Goal: Information Seeking & Learning: Learn about a topic

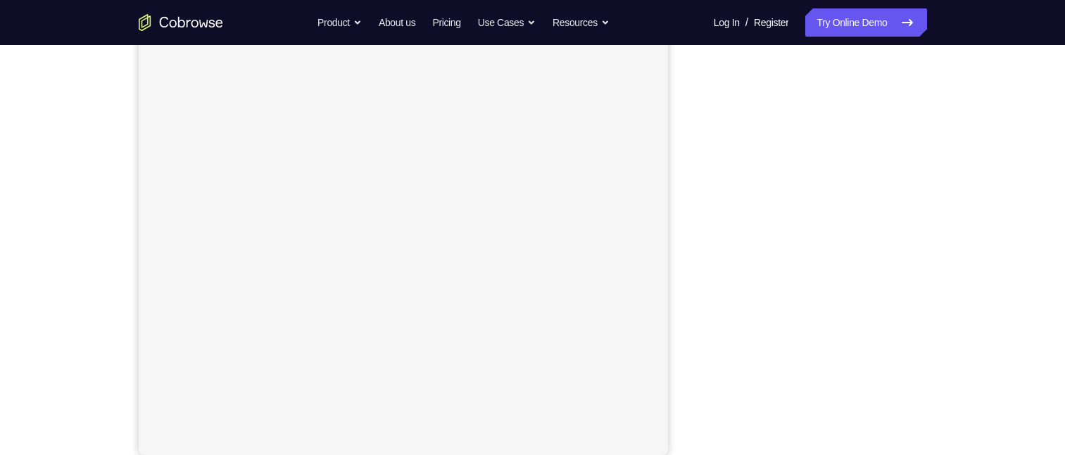
scroll to position [180, 0]
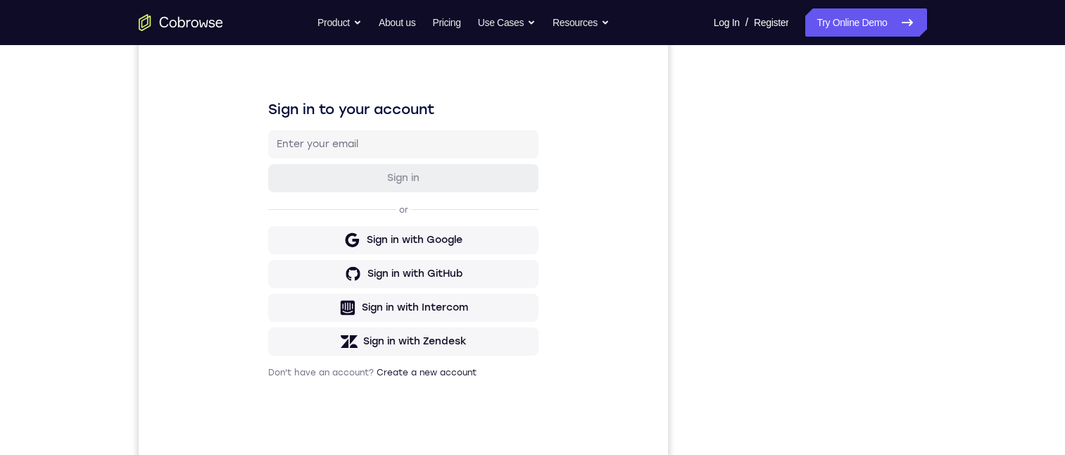
click at [976, 197] on div "Your Support Agent Your Customer Web iOS Android Next Steps We’d be happy to gi…" at bounding box center [532, 329] width 901 height 929
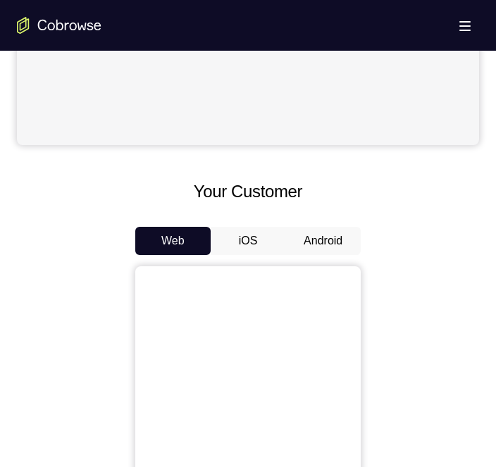
scroll to position [493, 0]
click at [324, 246] on button "Android" at bounding box center [322, 241] width 75 height 28
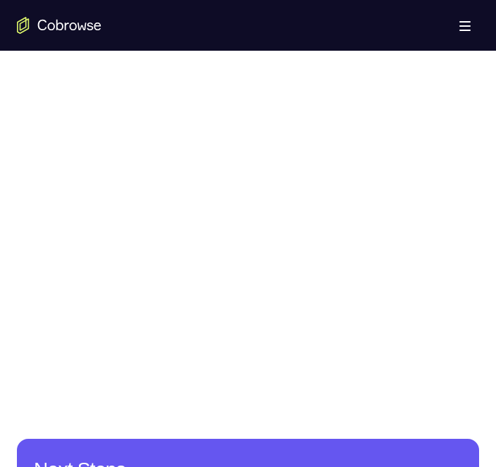
scroll to position [46, 0]
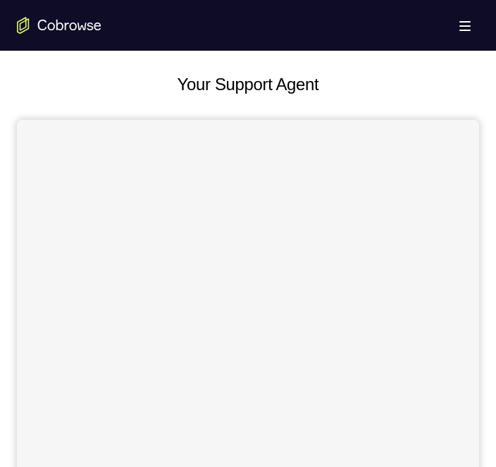
click at [450, 108] on div "Your Support Agent" at bounding box center [248, 332] width 462 height 520
click at [277, 231] on div at bounding box center [248, 356] width 462 height 472
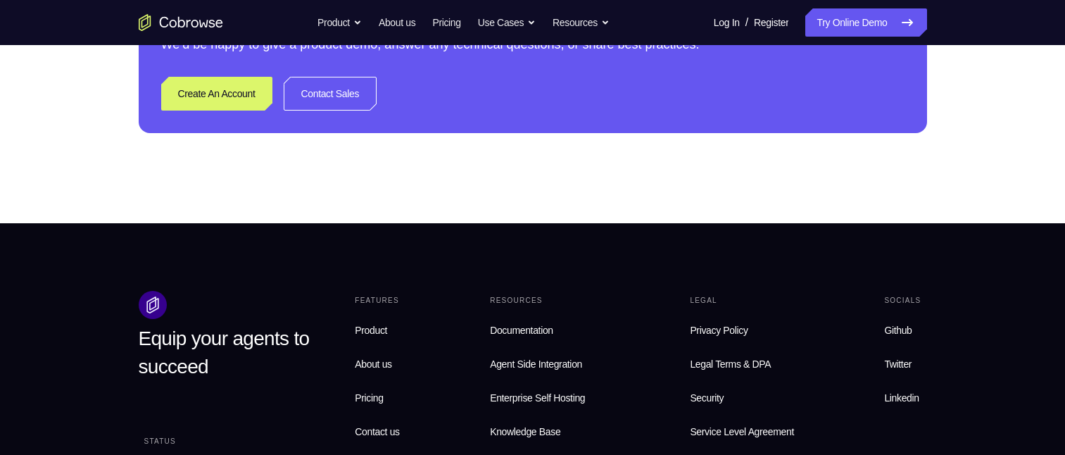
scroll to position [225, 0]
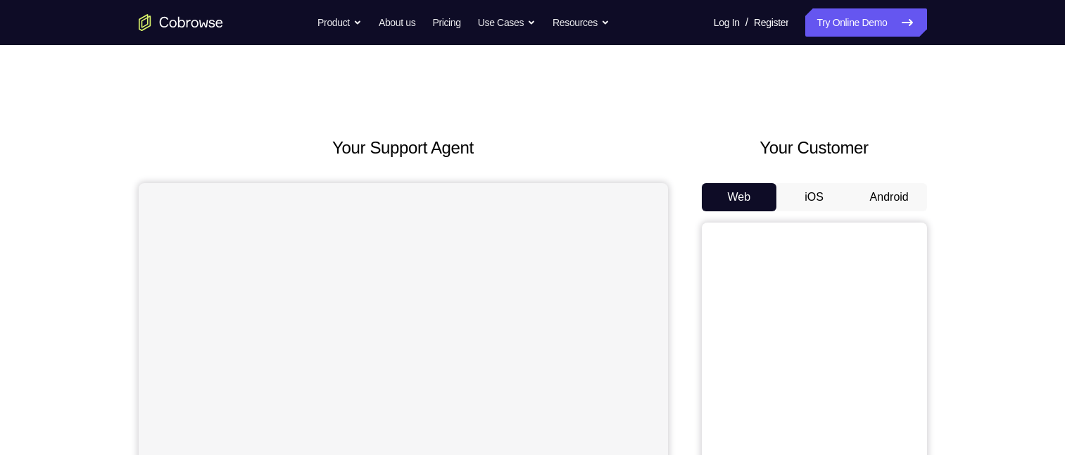
click at [893, 197] on button "Android" at bounding box center [889, 197] width 75 height 28
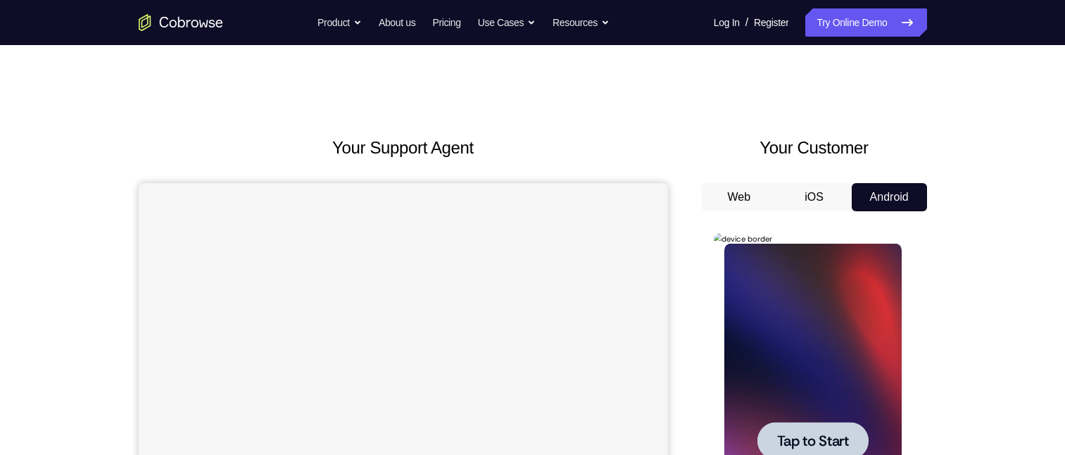
scroll to position [211, 0]
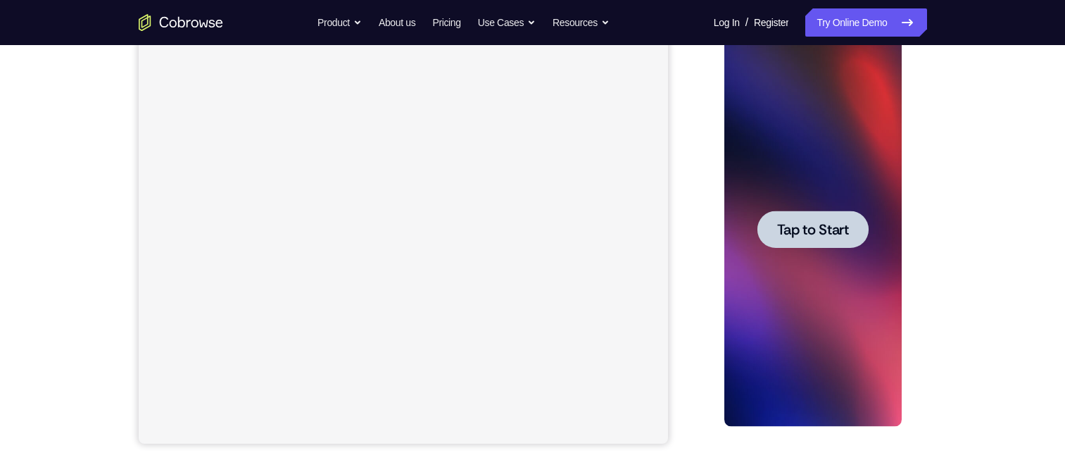
click at [812, 233] on span "Tap to Start" at bounding box center [813, 229] width 72 height 14
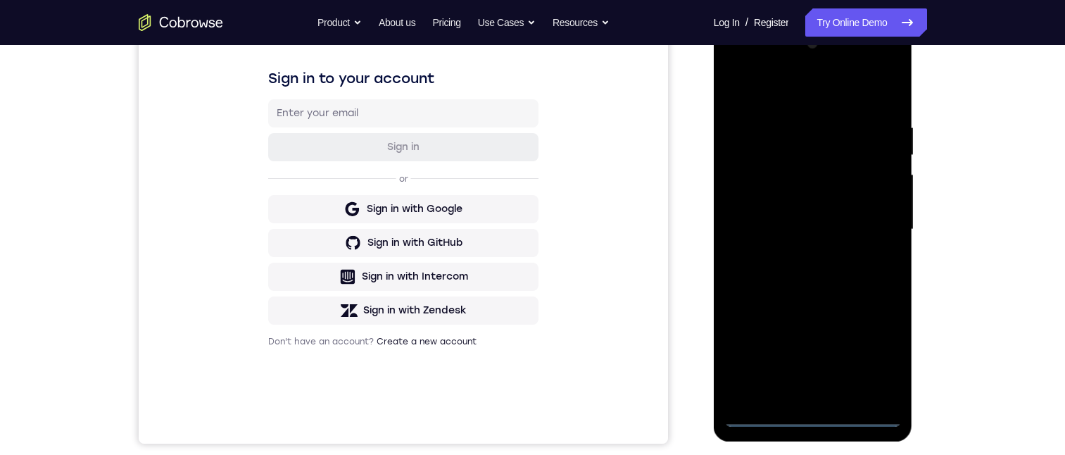
scroll to position [0, 0]
click at [809, 420] on div at bounding box center [812, 229] width 177 height 394
click at [887, 354] on div at bounding box center [812, 229] width 177 height 394
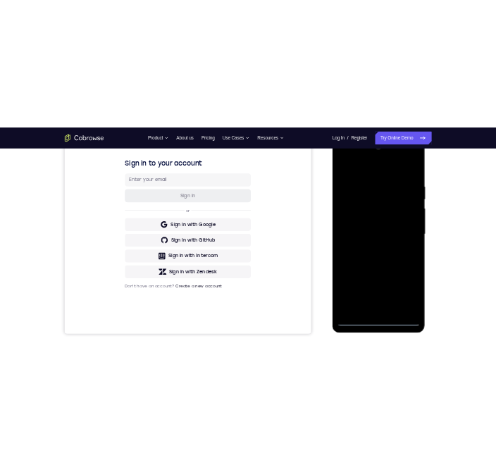
scroll to position [70, 0]
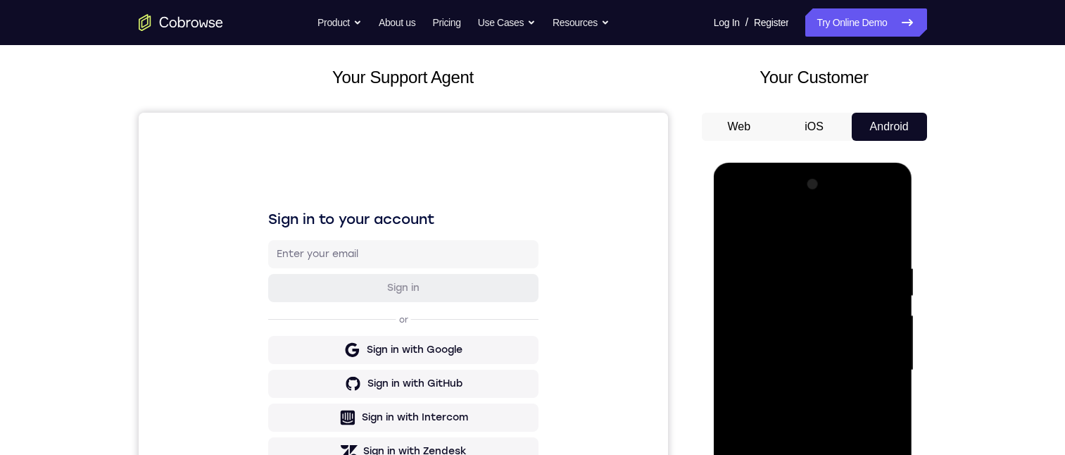
click at [735, 205] on div at bounding box center [812, 370] width 177 height 394
click at [758, 294] on div at bounding box center [812, 370] width 177 height 394
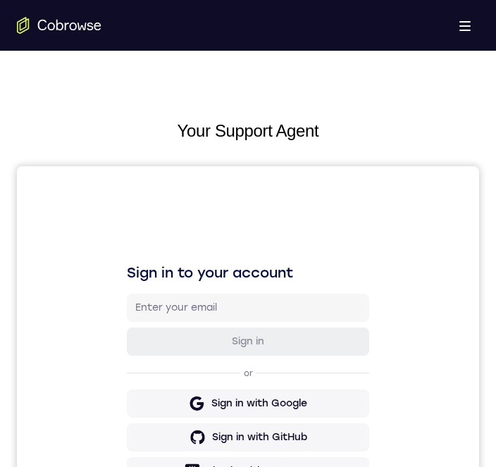
scroll to position [634, 0]
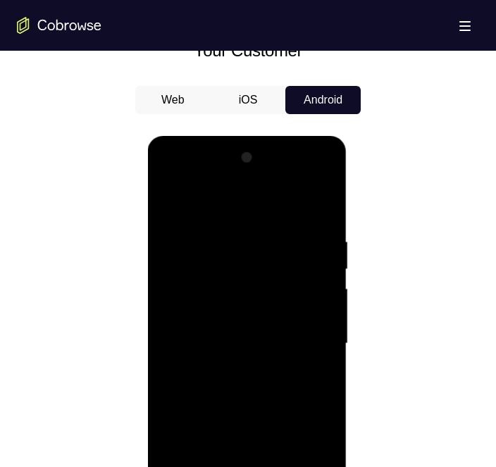
click at [213, 184] on div at bounding box center [246, 343] width 177 height 394
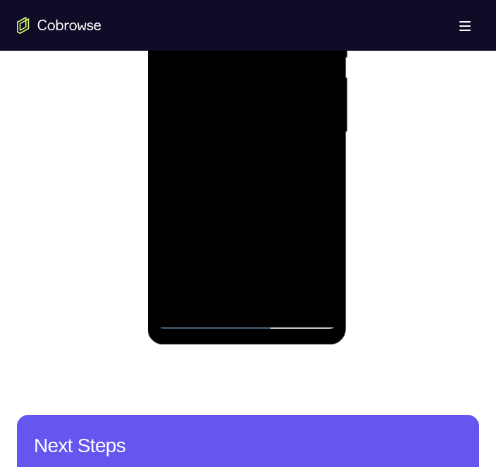
drag, startPoint x: 248, startPoint y: 282, endPoint x: 255, endPoint y: 210, distance: 72.1
click at [251, 193] on div at bounding box center [246, 132] width 177 height 394
drag, startPoint x: 265, startPoint y: 290, endPoint x: 266, endPoint y: 200, distance: 90.1
click at [266, 200] on div at bounding box center [246, 132] width 177 height 394
drag, startPoint x: 256, startPoint y: 302, endPoint x: 254, endPoint y: 217, distance: 85.2
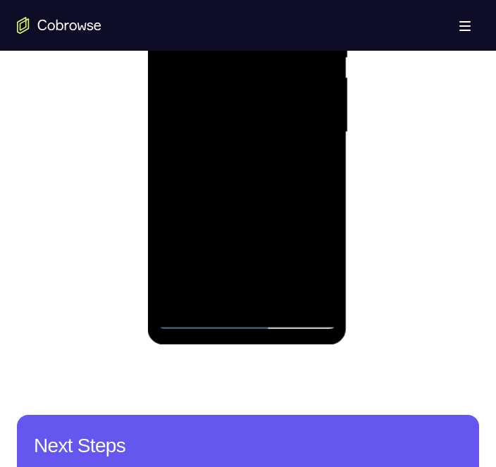
click at [256, 222] on div at bounding box center [246, 132] width 177 height 394
drag, startPoint x: 310, startPoint y: 96, endPoint x: 250, endPoint y: 98, distance: 60.6
click at [250, 98] on div at bounding box center [246, 132] width 177 height 394
drag, startPoint x: 291, startPoint y: 59, endPoint x: 233, endPoint y: 61, distance: 57.7
click at [222, 61] on div at bounding box center [246, 132] width 177 height 394
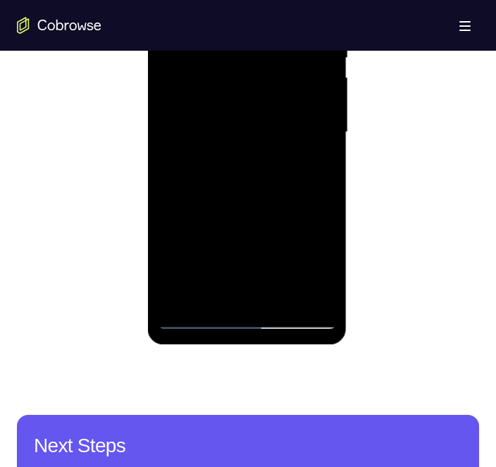
drag, startPoint x: 299, startPoint y: 131, endPoint x: 302, endPoint y: 30, distance: 100.7
click at [301, 31] on div at bounding box center [246, 132] width 177 height 394
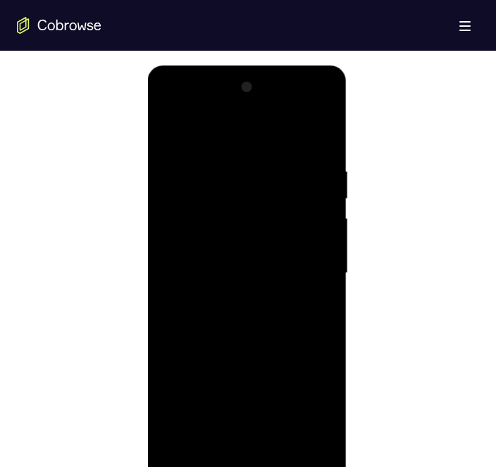
drag, startPoint x: 245, startPoint y: 273, endPoint x: 230, endPoint y: 159, distance: 115.0
click at [228, 161] on div at bounding box center [246, 273] width 177 height 394
drag, startPoint x: 282, startPoint y: 273, endPoint x: 280, endPoint y: 170, distance: 103.5
click at [281, 171] on div at bounding box center [246, 273] width 177 height 394
drag, startPoint x: 272, startPoint y: 314, endPoint x: 278, endPoint y: 124, distance: 190.2
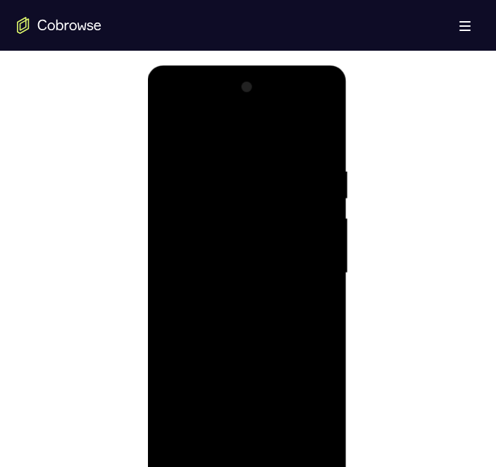
click at [274, 121] on div at bounding box center [246, 273] width 177 height 394
click at [245, 106] on div at bounding box center [246, 273] width 177 height 394
click at [205, 222] on div at bounding box center [246, 273] width 177 height 394
drag, startPoint x: 279, startPoint y: 311, endPoint x: 274, endPoint y: 220, distance: 91.0
click at [274, 221] on div at bounding box center [246, 273] width 177 height 394
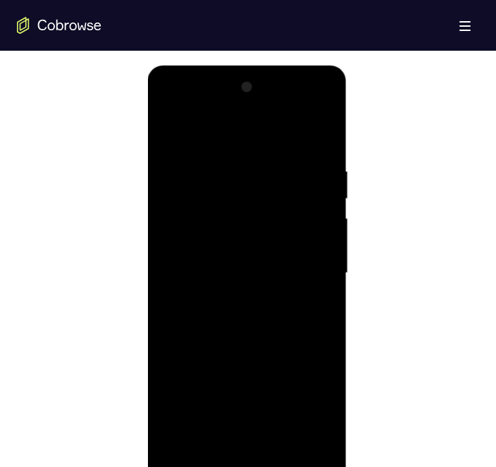
drag, startPoint x: 284, startPoint y: 332, endPoint x: 284, endPoint y: 225, distance: 107.0
click at [284, 222] on div at bounding box center [246, 273] width 177 height 394
drag, startPoint x: 284, startPoint y: 291, endPoint x: 294, endPoint y: 186, distance: 106.0
click at [293, 187] on div at bounding box center [246, 273] width 177 height 394
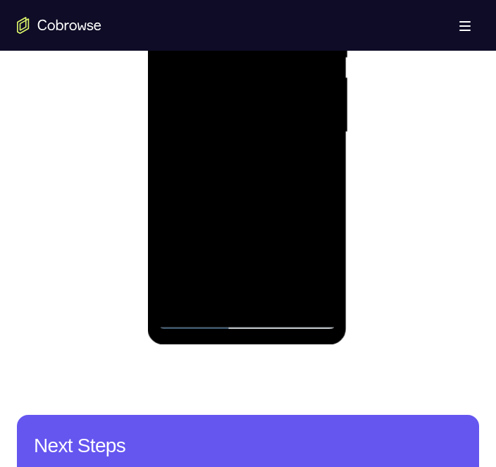
drag, startPoint x: 283, startPoint y: 161, endPoint x: 307, endPoint y: 51, distance: 111.7
click at [298, 27] on div at bounding box center [246, 132] width 177 height 394
drag, startPoint x: 313, startPoint y: 144, endPoint x: 313, endPoint y: 89, distance: 54.9
click at [313, 89] on div at bounding box center [246, 132] width 177 height 394
drag, startPoint x: 307, startPoint y: 170, endPoint x: 307, endPoint y: 57, distance: 112.6
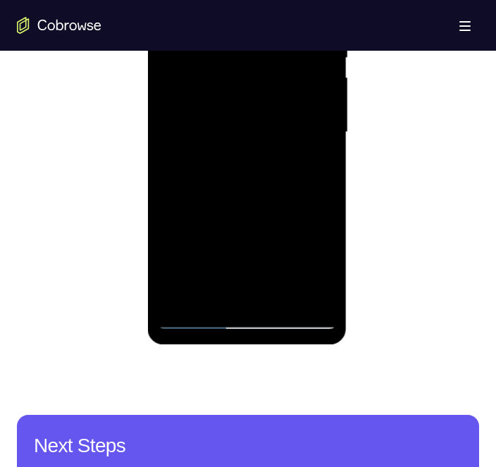
click at [307, 58] on div at bounding box center [246, 132] width 177 height 394
drag, startPoint x: 288, startPoint y: 173, endPoint x: 298, endPoint y: 89, distance: 85.1
click at [298, 91] on div at bounding box center [246, 132] width 177 height 394
drag, startPoint x: 287, startPoint y: 168, endPoint x: 296, endPoint y: 68, distance: 101.1
click at [296, 65] on div at bounding box center [246, 132] width 177 height 394
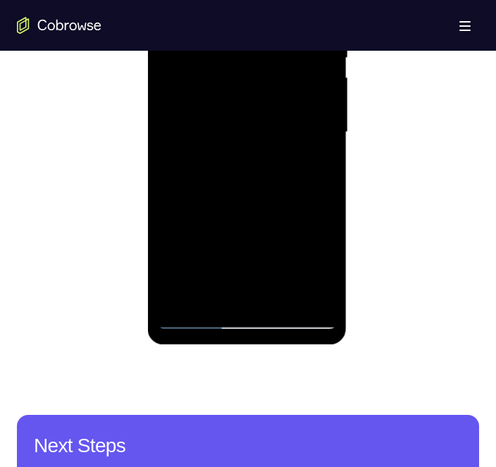
click at [200, 319] on div at bounding box center [246, 132] width 177 height 394
drag, startPoint x: 229, startPoint y: 289, endPoint x: 223, endPoint y: 105, distance: 184.5
click at [222, 106] on div at bounding box center [246, 132] width 177 height 394
drag, startPoint x: 292, startPoint y: 275, endPoint x: 302, endPoint y: 139, distance: 135.5
click at [299, 143] on div at bounding box center [246, 132] width 177 height 394
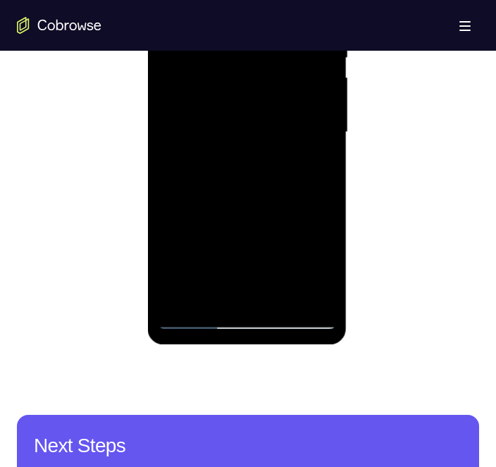
click at [296, 159] on div at bounding box center [246, 132] width 177 height 394
drag, startPoint x: 296, startPoint y: 271, endPoint x: 289, endPoint y: 141, distance: 129.7
click at [291, 139] on div at bounding box center [246, 132] width 177 height 394
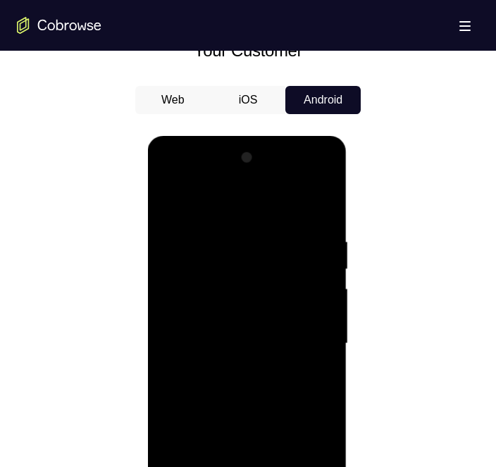
click at [218, 177] on div at bounding box center [246, 343] width 177 height 394
drag, startPoint x: 265, startPoint y: 328, endPoint x: 263, endPoint y: 262, distance: 66.2
click at [263, 258] on div at bounding box center [246, 343] width 177 height 394
drag, startPoint x: 283, startPoint y: 267, endPoint x: 283, endPoint y: 234, distance: 32.4
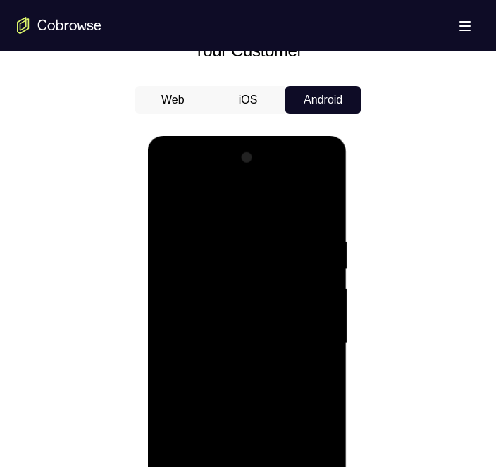
click at [283, 237] on div at bounding box center [246, 343] width 177 height 394
drag, startPoint x: 298, startPoint y: 247, endPoint x: 304, endPoint y: 329, distance: 82.6
click at [305, 338] on div at bounding box center [246, 343] width 177 height 394
drag, startPoint x: 294, startPoint y: 257, endPoint x: 298, endPoint y: 320, distance: 63.5
click at [298, 320] on div at bounding box center [246, 343] width 177 height 394
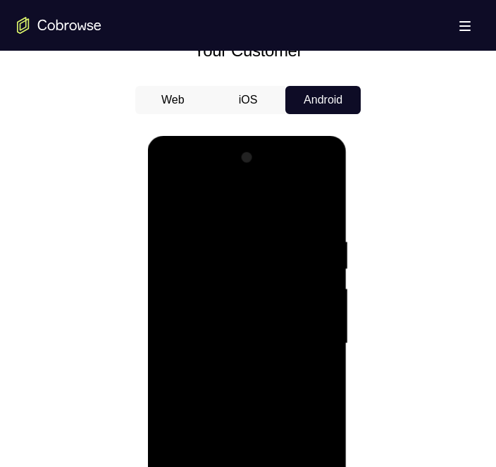
click at [194, 247] on div at bounding box center [246, 343] width 177 height 394
click at [245, 270] on div at bounding box center [246, 343] width 177 height 394
drag, startPoint x: 275, startPoint y: 285, endPoint x: 275, endPoint y: 238, distance: 47.2
click at [275, 238] on div at bounding box center [246, 343] width 177 height 394
drag, startPoint x: 288, startPoint y: 310, endPoint x: 288, endPoint y: 245, distance: 65.5
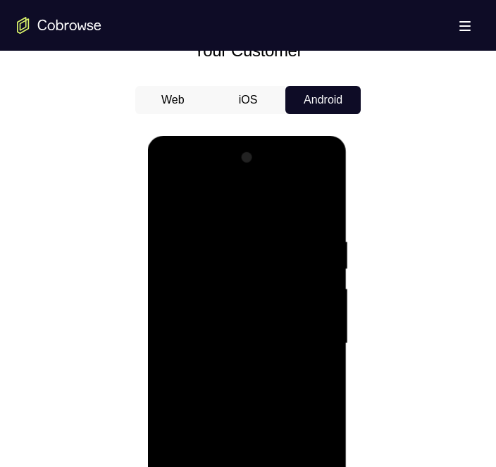
click at [288, 245] on div at bounding box center [246, 343] width 177 height 394
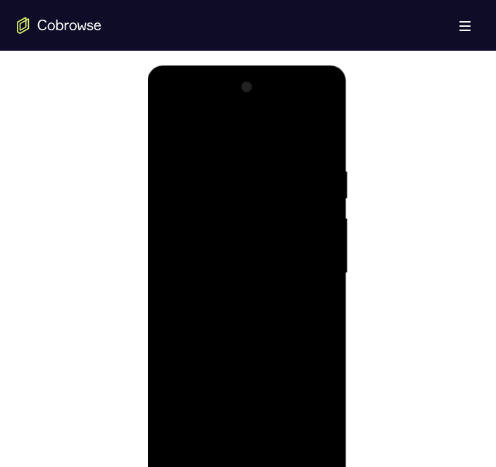
drag, startPoint x: 263, startPoint y: 296, endPoint x: 257, endPoint y: 213, distance: 83.3
click at [257, 214] on div at bounding box center [246, 273] width 177 height 394
click at [287, 200] on div at bounding box center [246, 273] width 177 height 394
drag, startPoint x: 274, startPoint y: 231, endPoint x: 274, endPoint y: 301, distance: 70.4
click at [274, 301] on div at bounding box center [246, 273] width 177 height 394
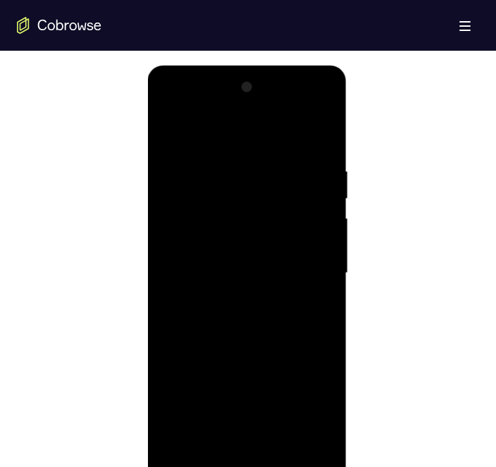
click at [204, 197] on div at bounding box center [246, 273] width 177 height 394
drag, startPoint x: 280, startPoint y: 272, endPoint x: 280, endPoint y: 192, distance: 79.5
click at [280, 194] on div at bounding box center [246, 273] width 177 height 394
drag, startPoint x: 294, startPoint y: 317, endPoint x: 296, endPoint y: 227, distance: 90.8
click at [296, 227] on div at bounding box center [246, 273] width 177 height 394
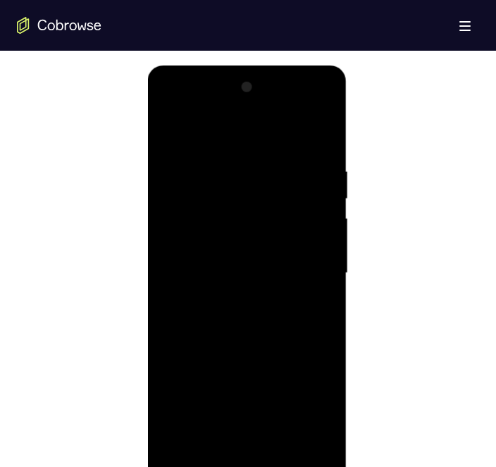
drag, startPoint x: 299, startPoint y: 307, endPoint x: 303, endPoint y: 239, distance: 68.4
click at [303, 237] on div at bounding box center [246, 273] width 177 height 394
click at [221, 287] on div at bounding box center [246, 273] width 177 height 394
click at [309, 306] on div at bounding box center [246, 273] width 177 height 394
drag, startPoint x: 244, startPoint y: 279, endPoint x: 244, endPoint y: 197, distance: 81.7
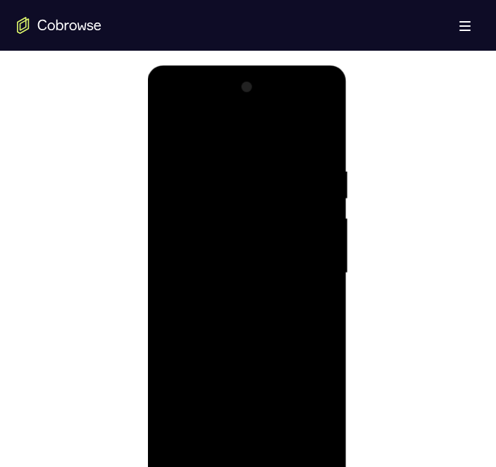
click at [244, 199] on div at bounding box center [246, 273] width 177 height 394
drag, startPoint x: 284, startPoint y: 292, endPoint x: 291, endPoint y: 232, distance: 60.2
click at [291, 228] on div at bounding box center [246, 273] width 177 height 394
click at [219, 208] on div at bounding box center [246, 273] width 177 height 394
drag, startPoint x: 288, startPoint y: 270, endPoint x: 284, endPoint y: 225, distance: 45.3
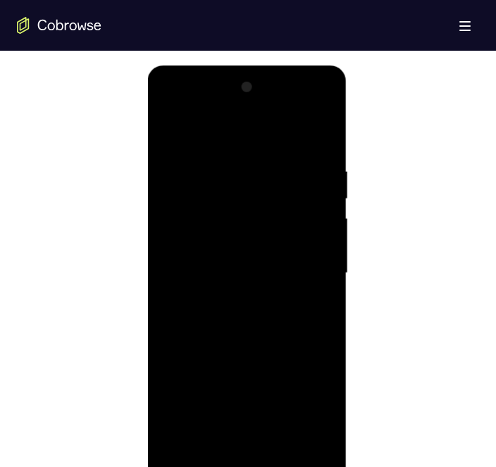
click at [284, 225] on div at bounding box center [246, 273] width 177 height 394
drag, startPoint x: 299, startPoint y: 270, endPoint x: 303, endPoint y: 210, distance: 60.6
click at [303, 208] on div at bounding box center [246, 273] width 177 height 394
click at [242, 289] on div at bounding box center [246, 273] width 177 height 394
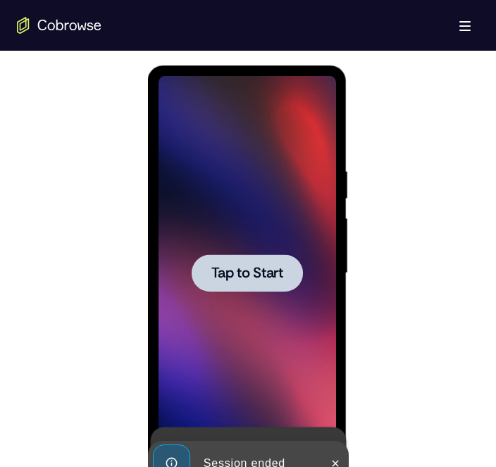
click at [268, 275] on span "Tap to Start" at bounding box center [246, 273] width 72 height 14
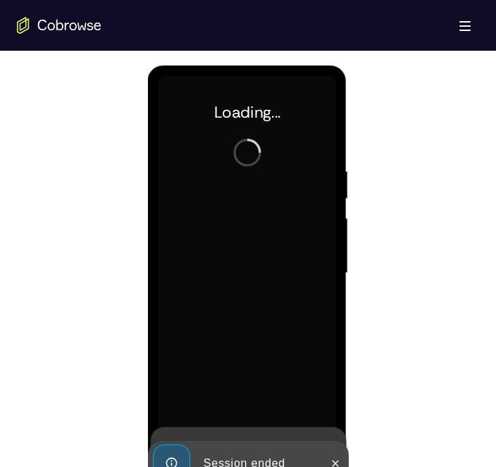
drag, startPoint x: 382, startPoint y: 277, endPoint x: 380, endPoint y: 166, distance: 111.2
click at [380, 167] on div at bounding box center [248, 271] width 462 height 433
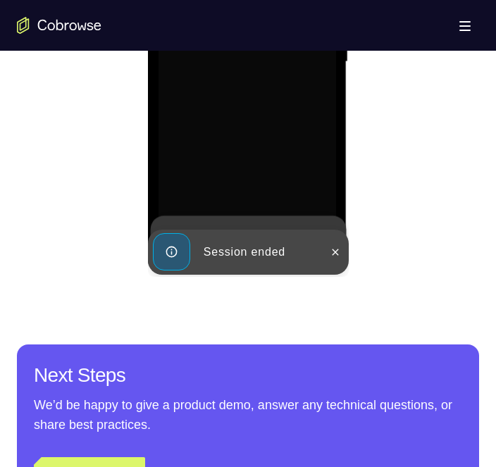
scroll to position [986, 0]
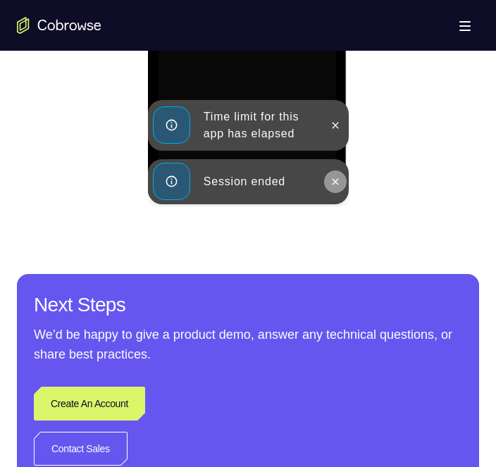
click at [331, 186] on icon at bounding box center [334, 181] width 11 height 11
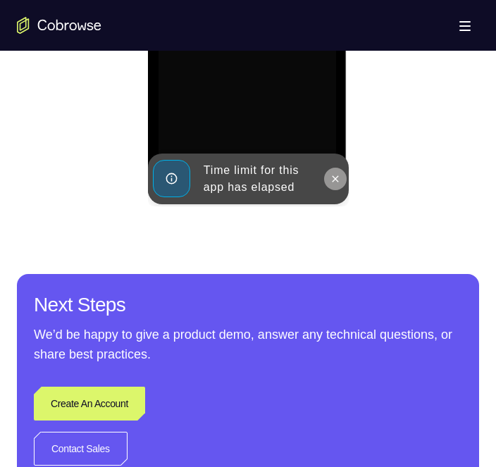
click at [334, 173] on icon at bounding box center [334, 178] width 11 height 11
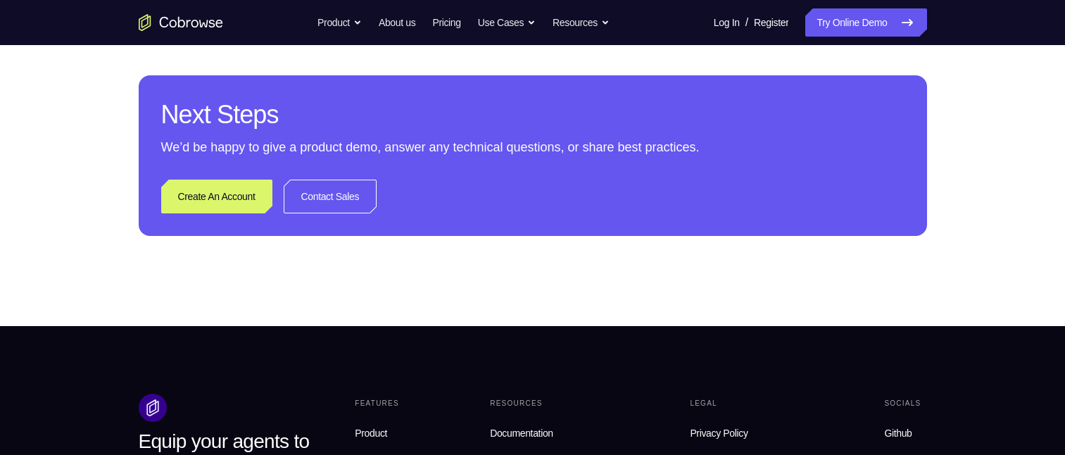
scroll to position [234, 0]
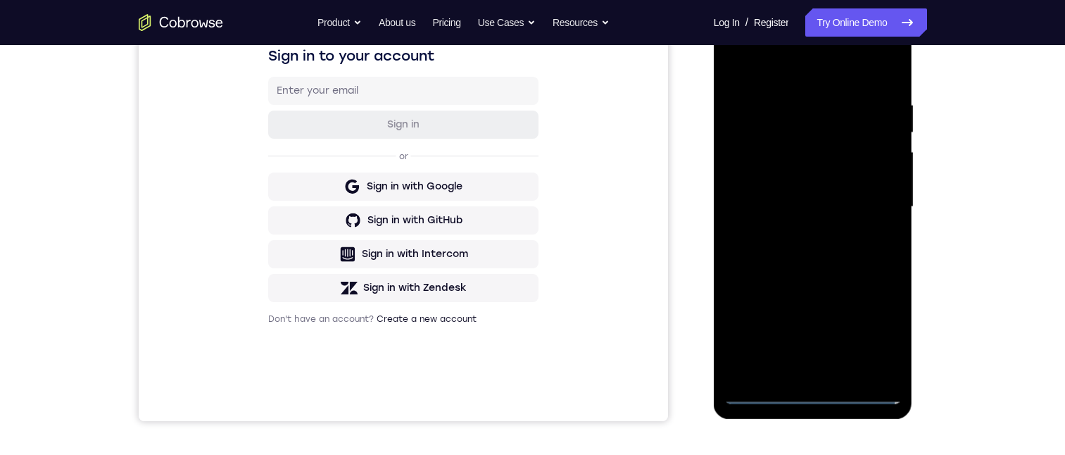
click at [813, 396] on div at bounding box center [812, 207] width 177 height 394
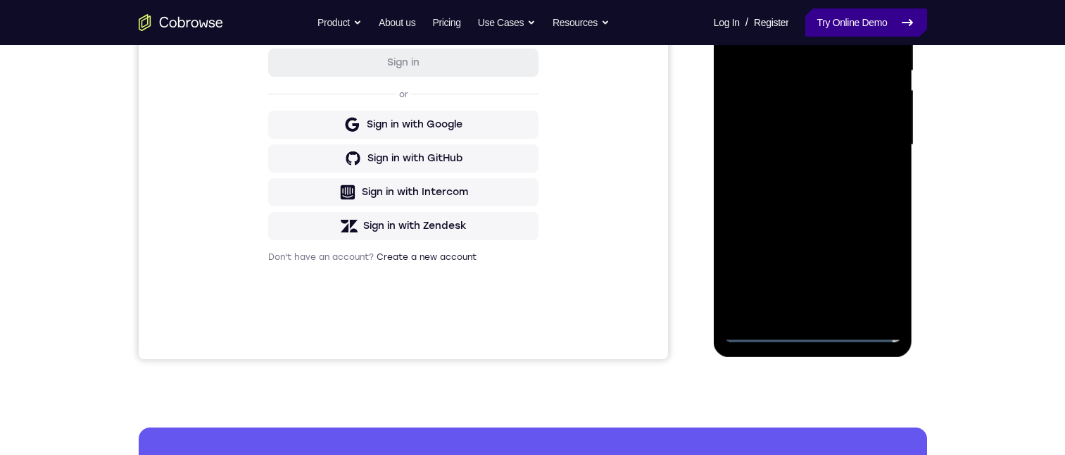
drag, startPoint x: 836, startPoint y: 16, endPoint x: 106, endPoint y: 110, distance: 736.0
click at [836, 16] on link "Try Online Demo" at bounding box center [865, 22] width 121 height 28
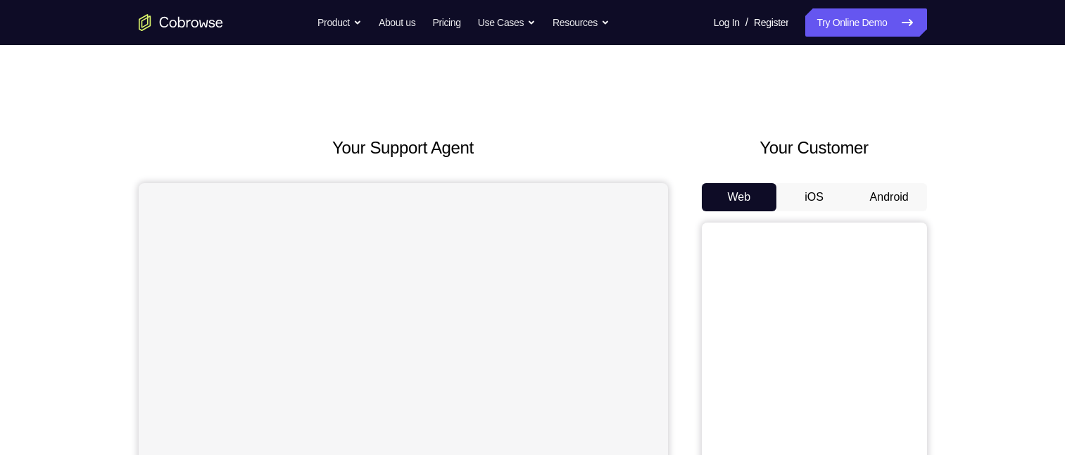
click at [874, 199] on button "Android" at bounding box center [889, 197] width 75 height 28
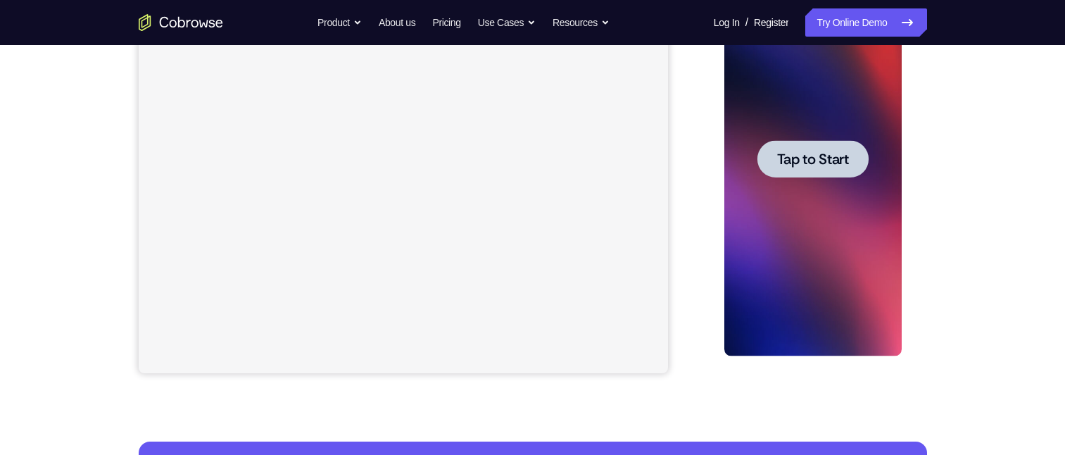
scroll to position [211, 0]
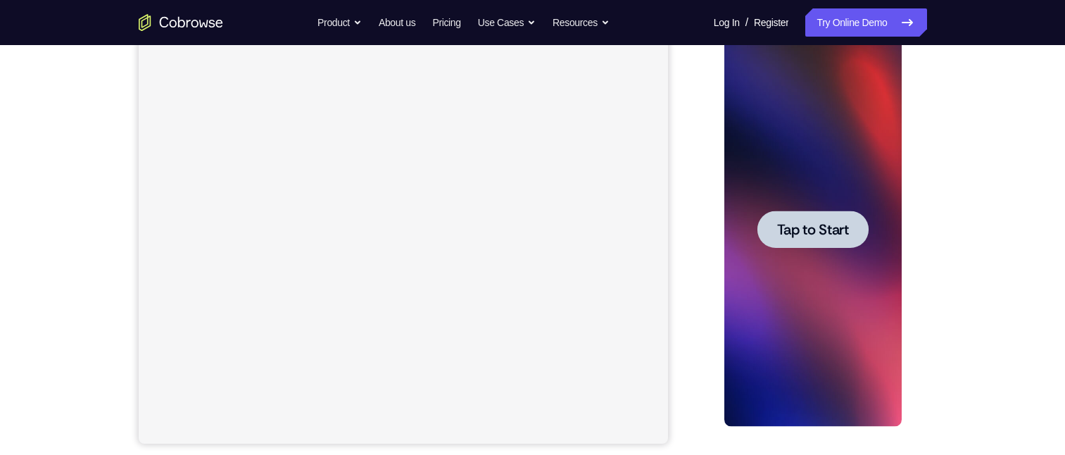
click at [833, 242] on div at bounding box center [812, 228] width 111 height 37
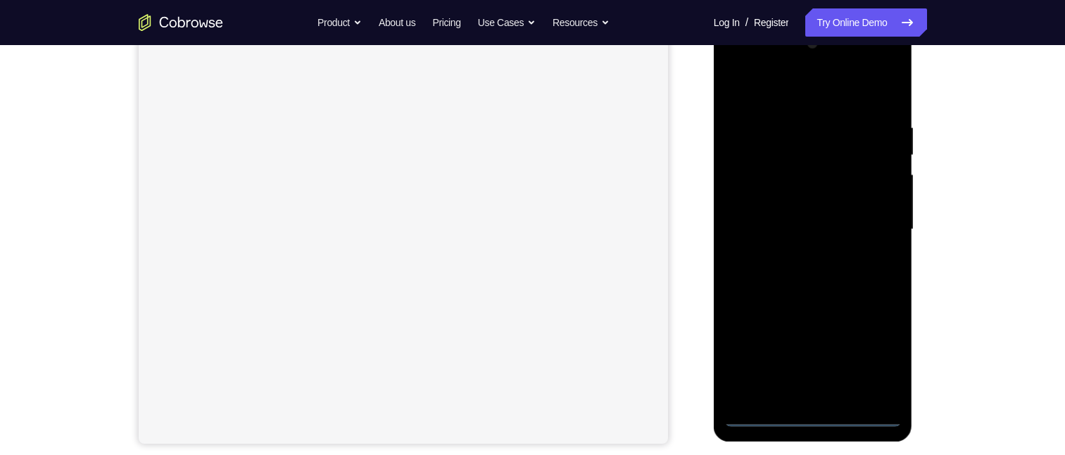
click at [817, 414] on div at bounding box center [812, 229] width 177 height 394
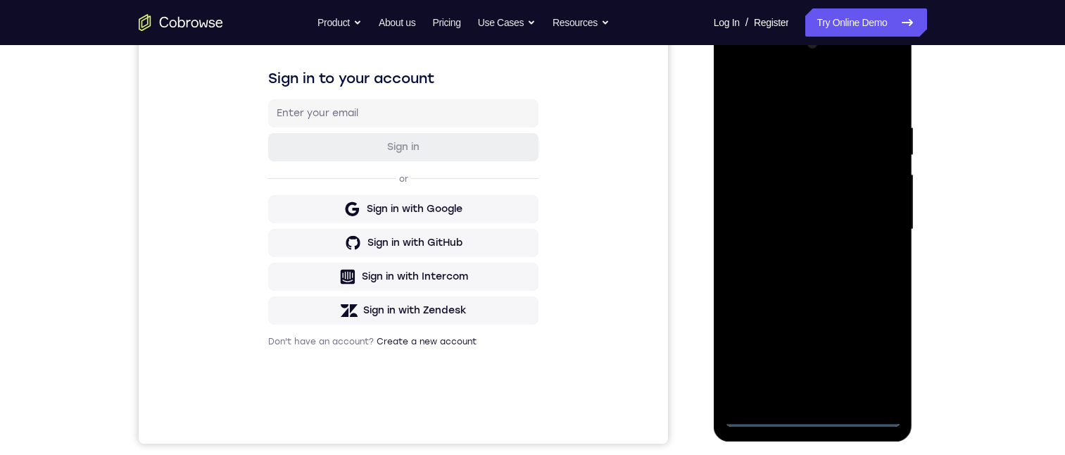
scroll to position [0, 0]
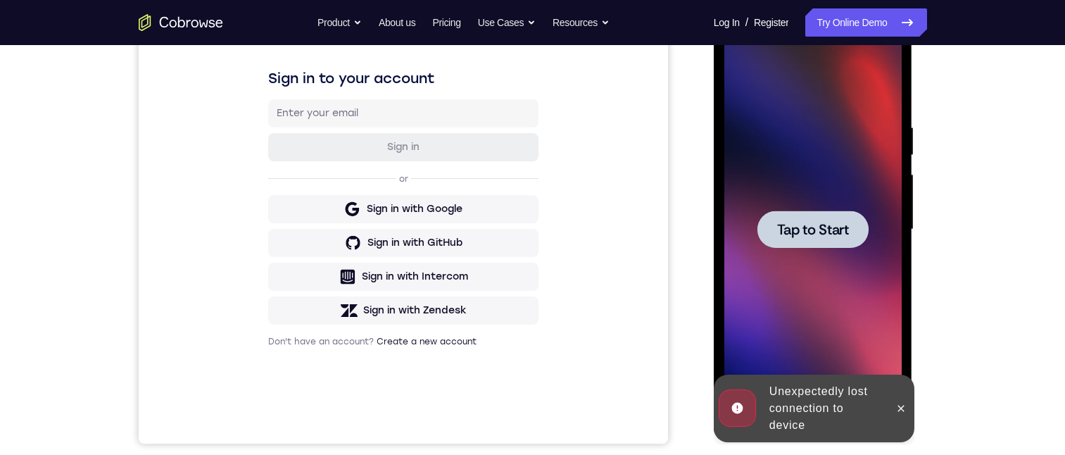
click at [822, 236] on span "Tap to Start" at bounding box center [813, 229] width 72 height 14
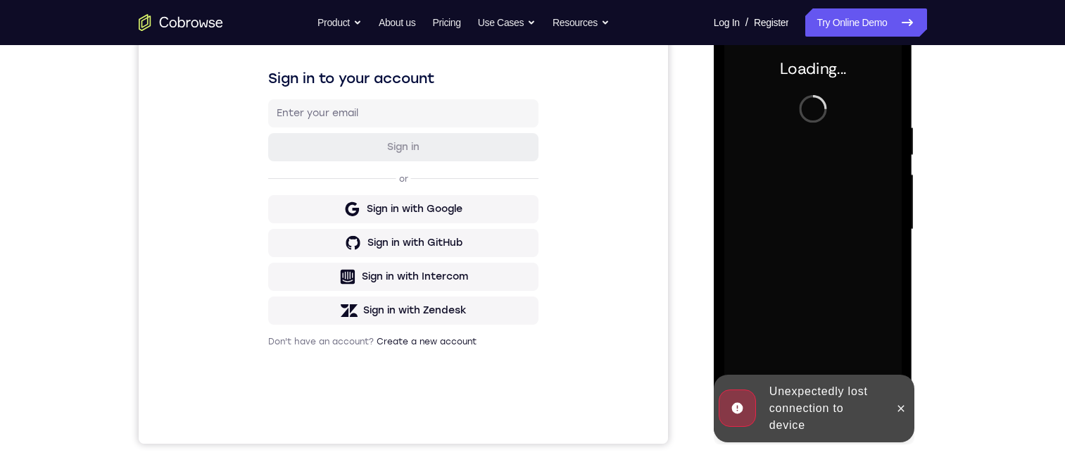
click at [895, 416] on button at bounding box center [901, 408] width 23 height 23
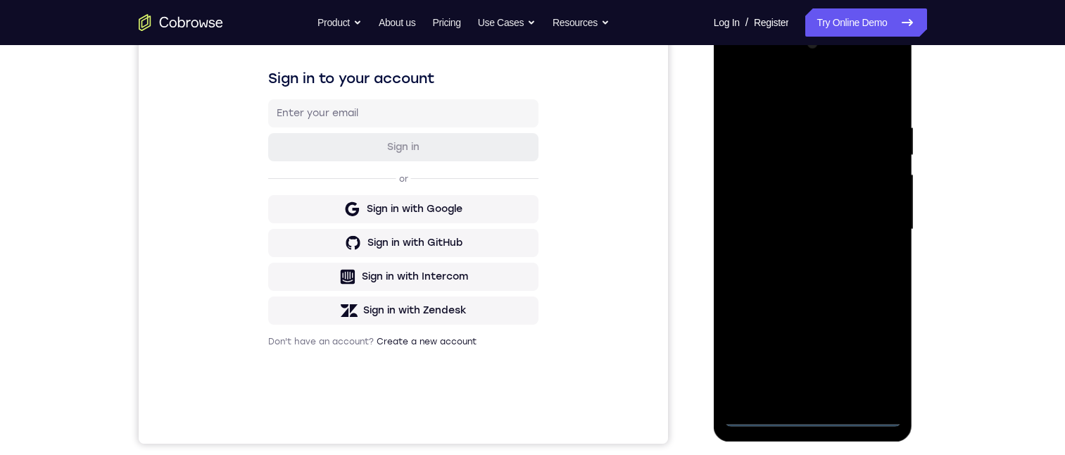
click at [817, 419] on div at bounding box center [812, 229] width 177 height 394
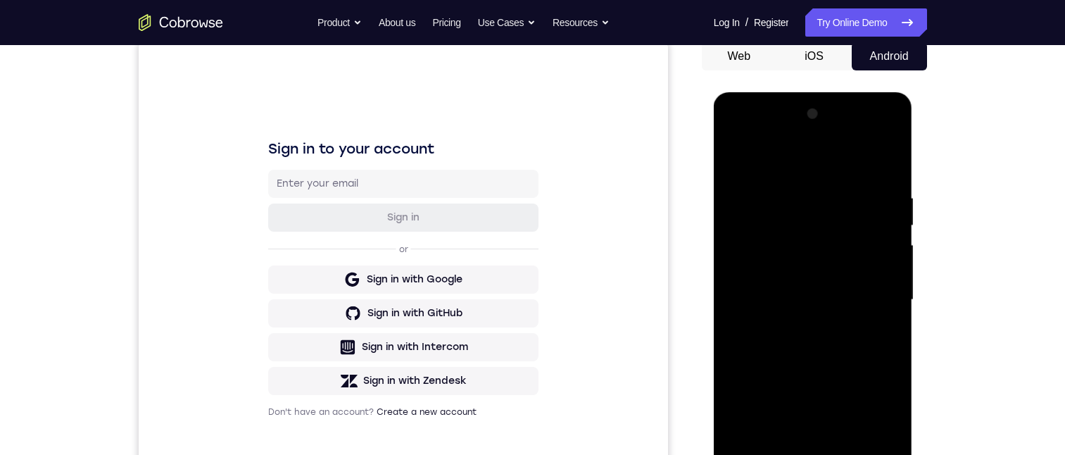
scroll to position [352, 0]
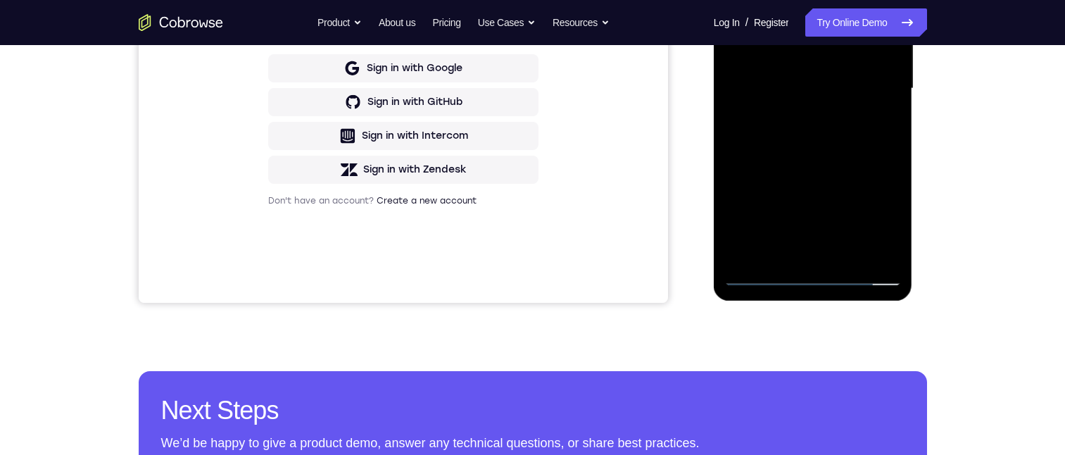
click at [872, 208] on div at bounding box center [812, 89] width 177 height 394
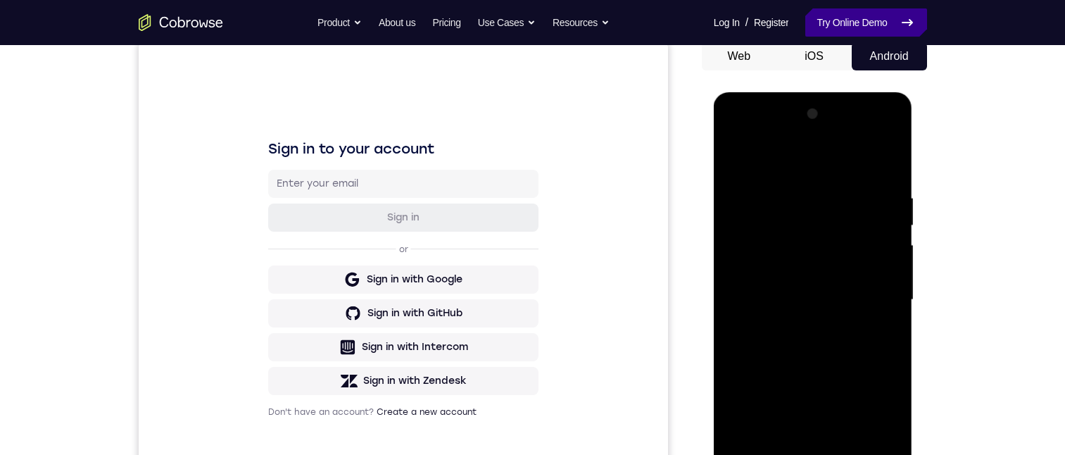
click at [864, 26] on link "Try Online Demo" at bounding box center [865, 22] width 121 height 28
click at [743, 68] on button "Web" at bounding box center [739, 56] width 75 height 28
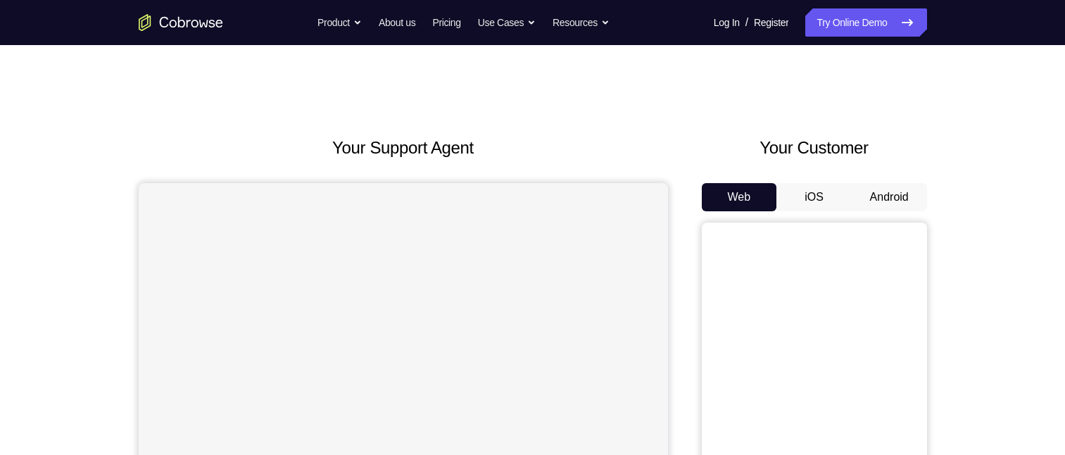
click at [900, 105] on button "Android" at bounding box center [889, 197] width 75 height 28
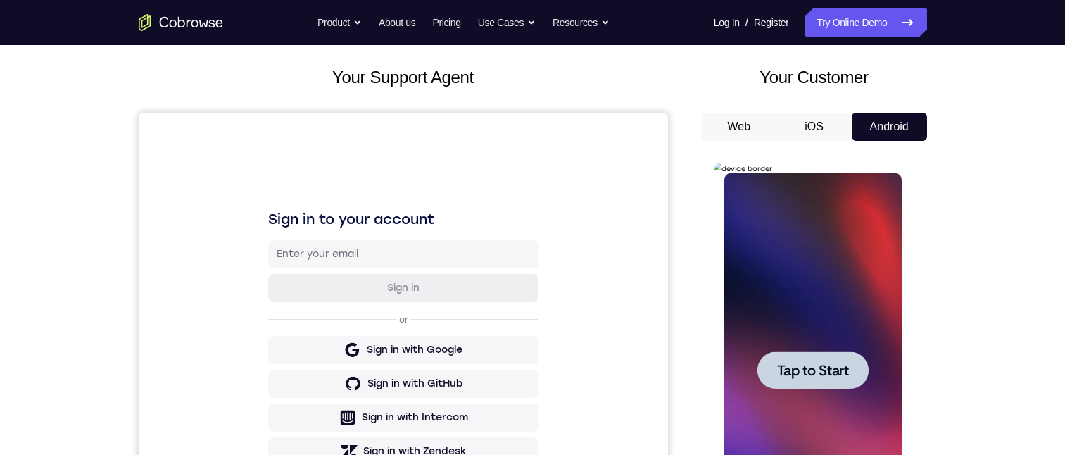
click at [850, 105] on div at bounding box center [812, 369] width 111 height 37
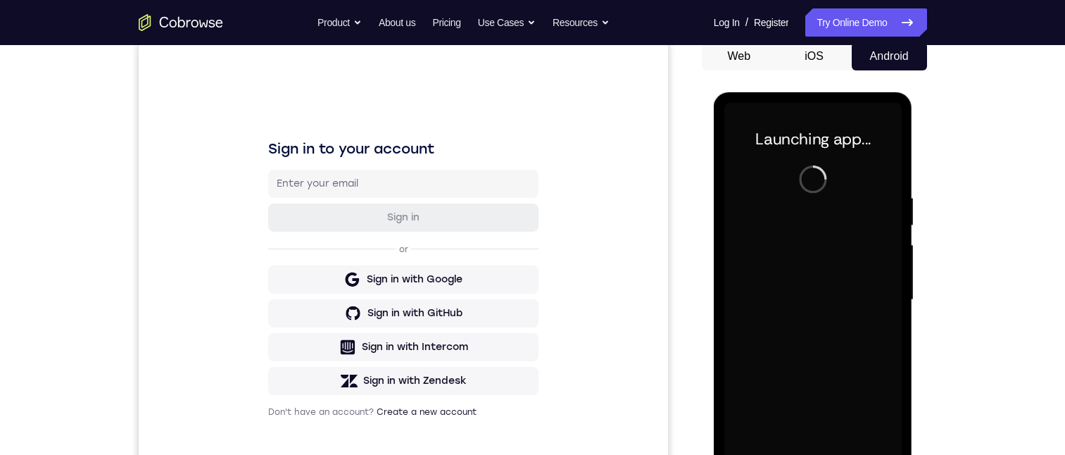
scroll to position [282, 0]
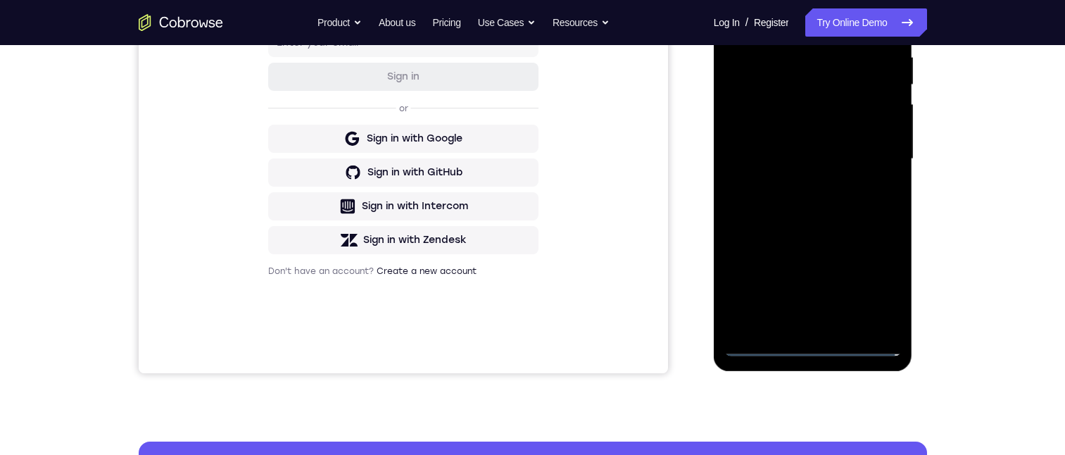
drag, startPoint x: 817, startPoint y: 346, endPoint x: 1509, endPoint y: 325, distance: 691.6
click at [817, 105] on div at bounding box center [812, 159] width 177 height 394
click at [866, 105] on div at bounding box center [812, 159] width 177 height 394
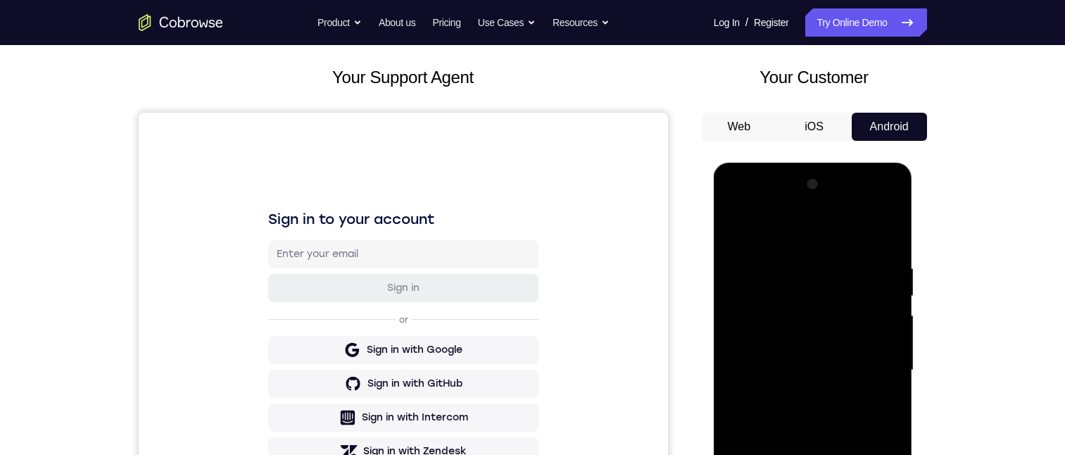
drag, startPoint x: 957, startPoint y: 166, endPoint x: 924, endPoint y: 187, distance: 39.3
click at [956, 105] on div "Your Support Agent Your Customer Web iOS Android Next Steps We’d be happy to gi…" at bounding box center [532, 439] width 901 height 929
click at [733, 105] on div at bounding box center [812, 370] width 177 height 394
click at [736, 105] on div at bounding box center [812, 370] width 177 height 394
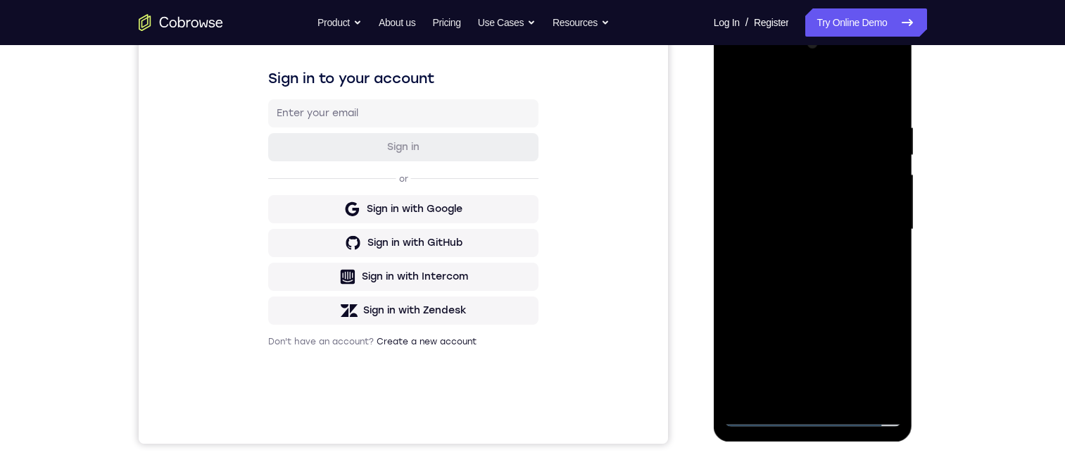
scroll to position [141, 0]
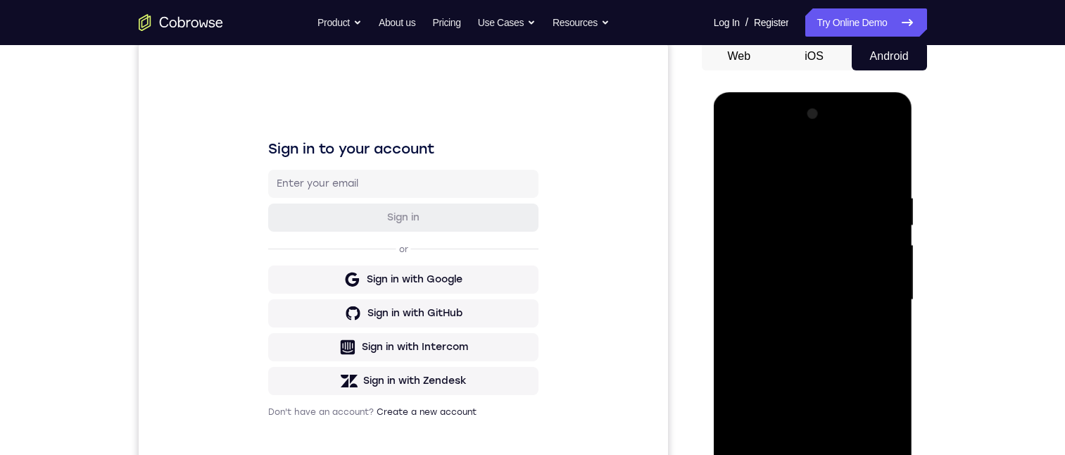
drag, startPoint x: 799, startPoint y: 227, endPoint x: 1632, endPoint y: 329, distance: 839.0
click at [799, 105] on div at bounding box center [812, 300] width 177 height 394
click at [833, 105] on div at bounding box center [812, 300] width 177 height 394
click at [825, 105] on div at bounding box center [812, 300] width 177 height 394
drag, startPoint x: 842, startPoint y: 329, endPoint x: 842, endPoint y: 278, distance: 50.7
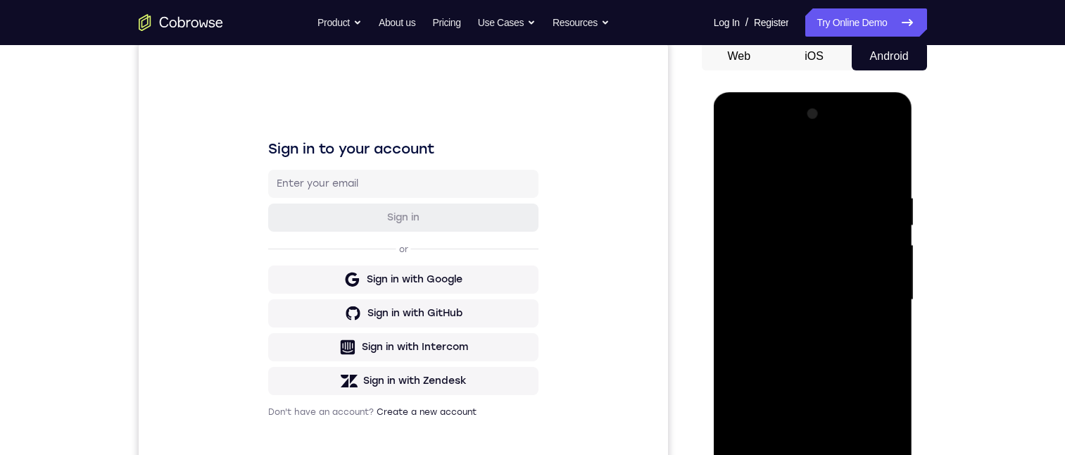
click at [842, 105] on div at bounding box center [812, 300] width 177 height 394
drag, startPoint x: 874, startPoint y: 354, endPoint x: 867, endPoint y: 261, distance: 93.1
click at [867, 105] on div at bounding box center [812, 300] width 177 height 394
click at [873, 105] on div at bounding box center [812, 300] width 177 height 394
drag, startPoint x: 870, startPoint y: 356, endPoint x: 879, endPoint y: 252, distance: 104.5
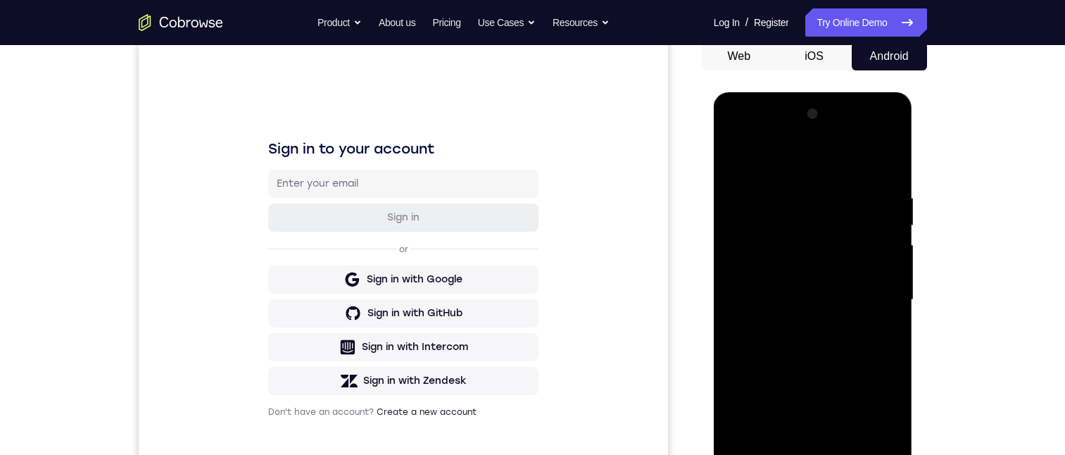
click at [870, 105] on div at bounding box center [812, 300] width 177 height 394
click at [786, 105] on div at bounding box center [812, 300] width 177 height 394
click at [886, 105] on div at bounding box center [812, 300] width 177 height 394
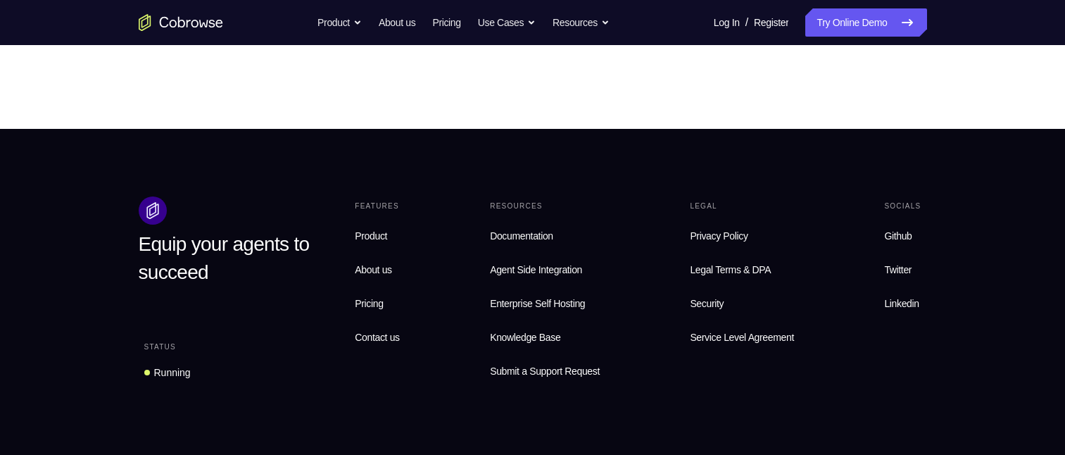
scroll to position [211, 0]
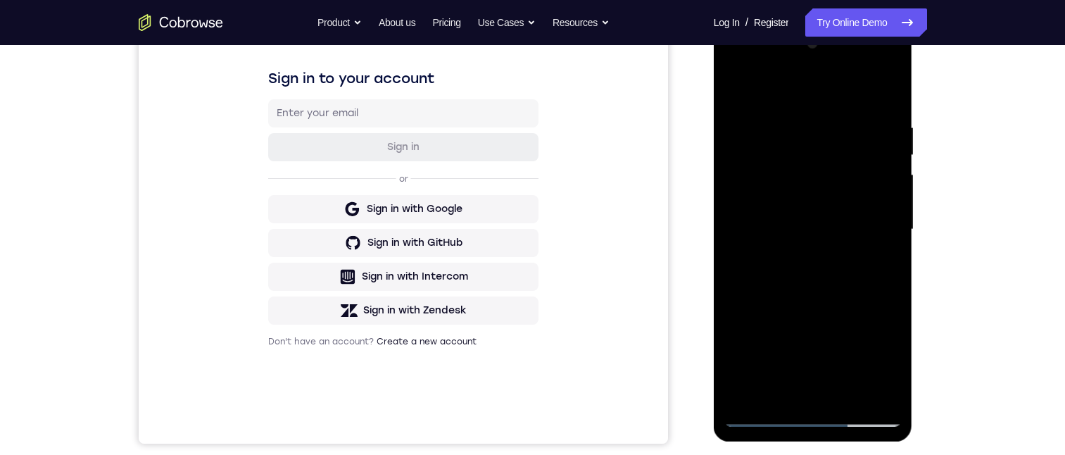
click at [880, 105] on div at bounding box center [812, 229] width 177 height 394
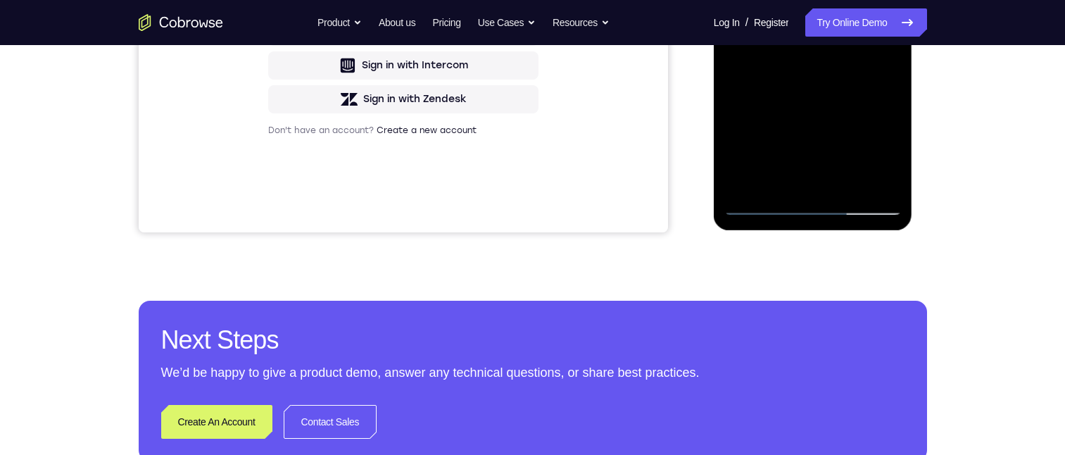
scroll to position [282, 0]
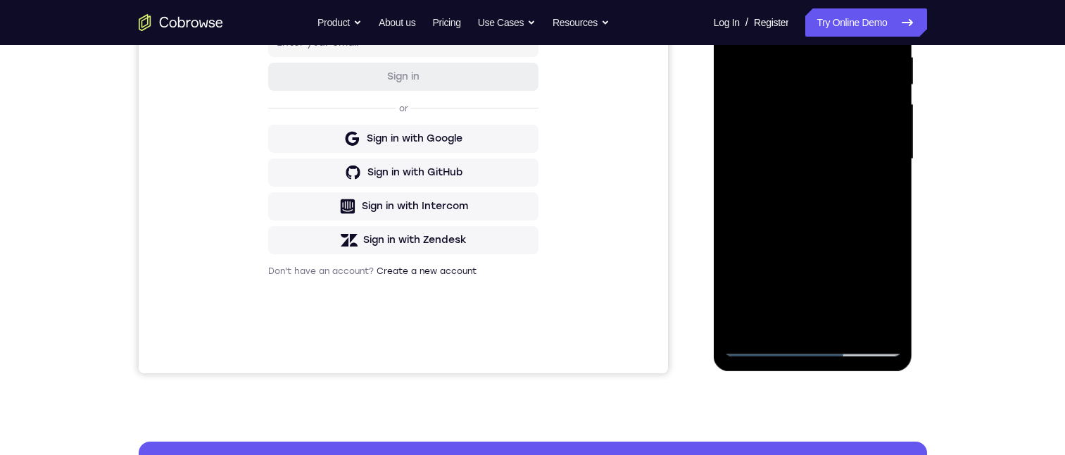
click at [769, 105] on div at bounding box center [812, 159] width 177 height 394
click at [776, 105] on div at bounding box center [812, 159] width 177 height 394
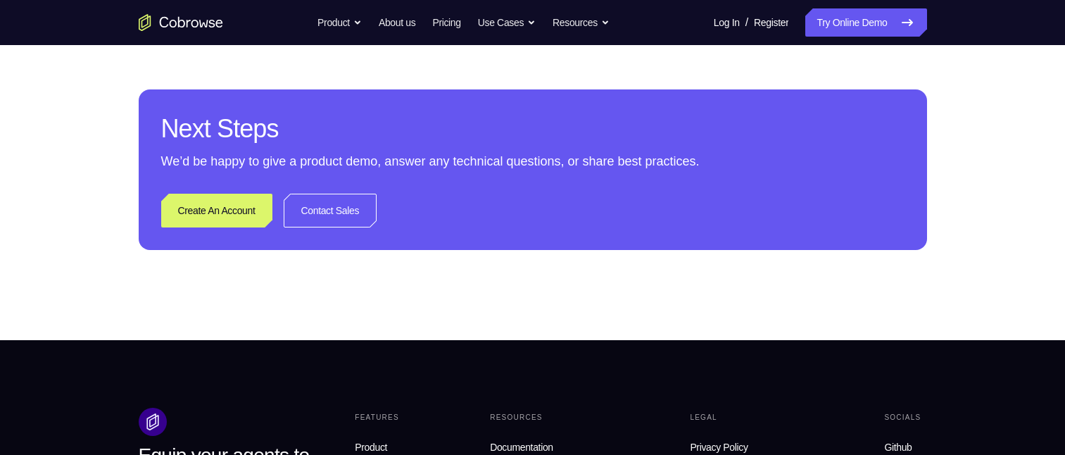
scroll to position [352, 0]
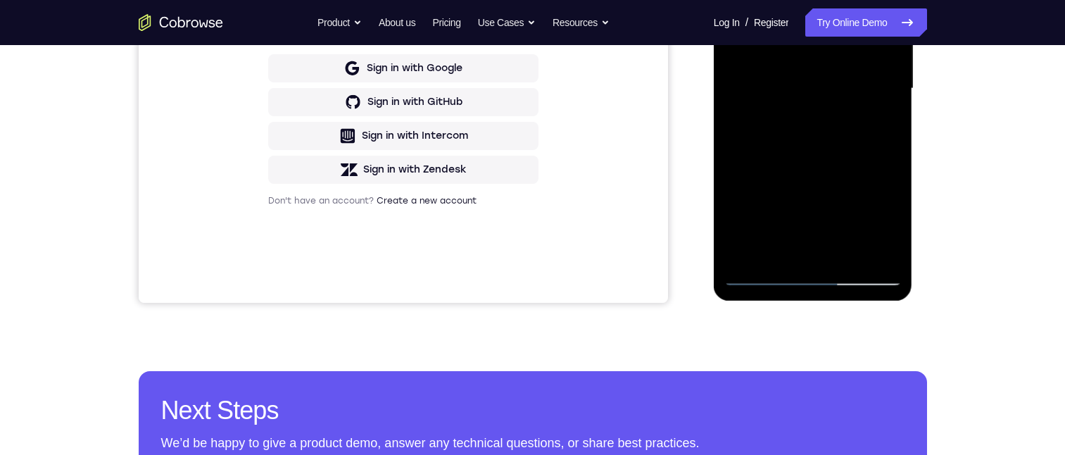
click at [813, 105] on div at bounding box center [812, 89] width 177 height 394
click at [885, 105] on div at bounding box center [812, 89] width 177 height 394
click at [895, 105] on div at bounding box center [812, 89] width 177 height 394
click at [860, 105] on div at bounding box center [812, 89] width 177 height 394
click at [774, 105] on div at bounding box center [812, 89] width 177 height 394
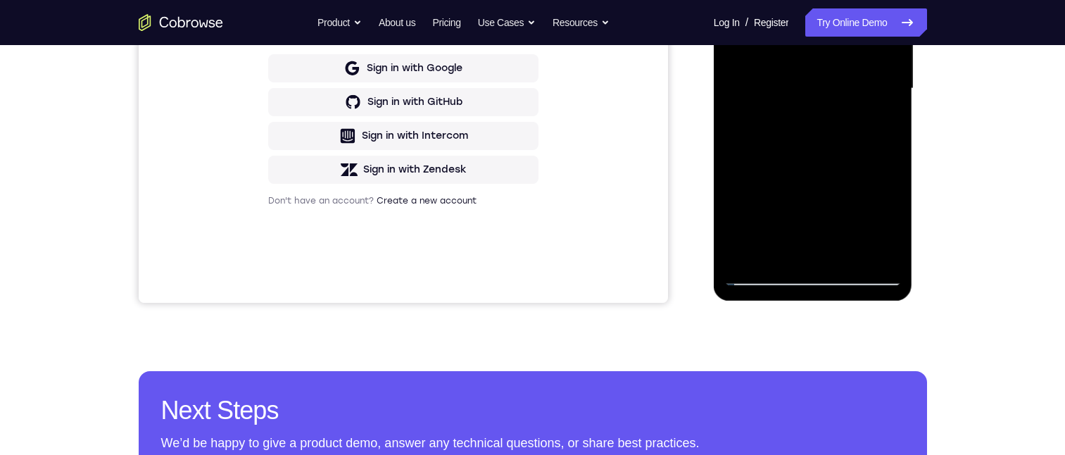
click at [791, 105] on div at bounding box center [812, 89] width 177 height 394
click at [792, 105] on div at bounding box center [812, 89] width 177 height 394
click at [784, 105] on div at bounding box center [812, 89] width 177 height 394
click at [811, 105] on div at bounding box center [812, 89] width 177 height 394
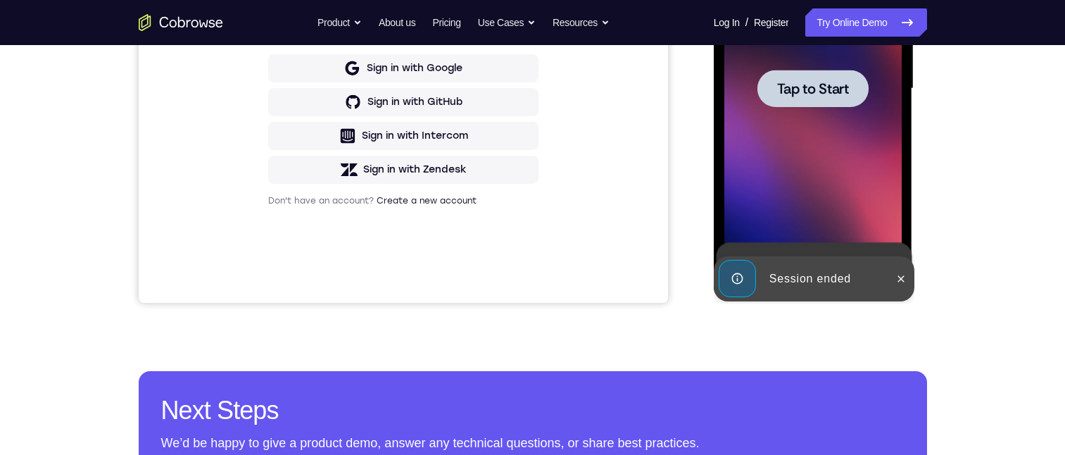
click at [825, 93] on span "Tap to Start" at bounding box center [813, 89] width 72 height 14
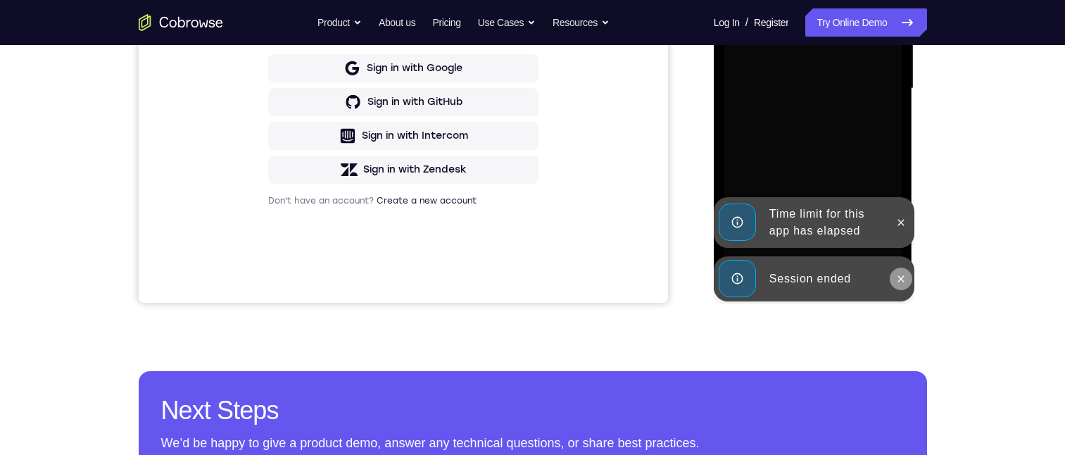
click at [899, 105] on icon at bounding box center [900, 278] width 11 height 11
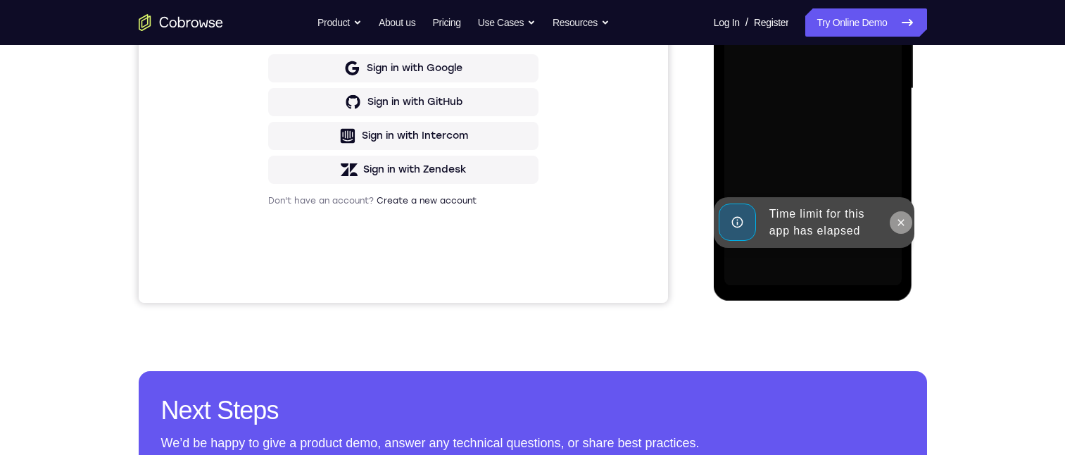
click at [899, 105] on div "Online web based iOS Simulators and Android Emulators. Run iPhone, iPad, Mobile…" at bounding box center [814, 92] width 201 height 422
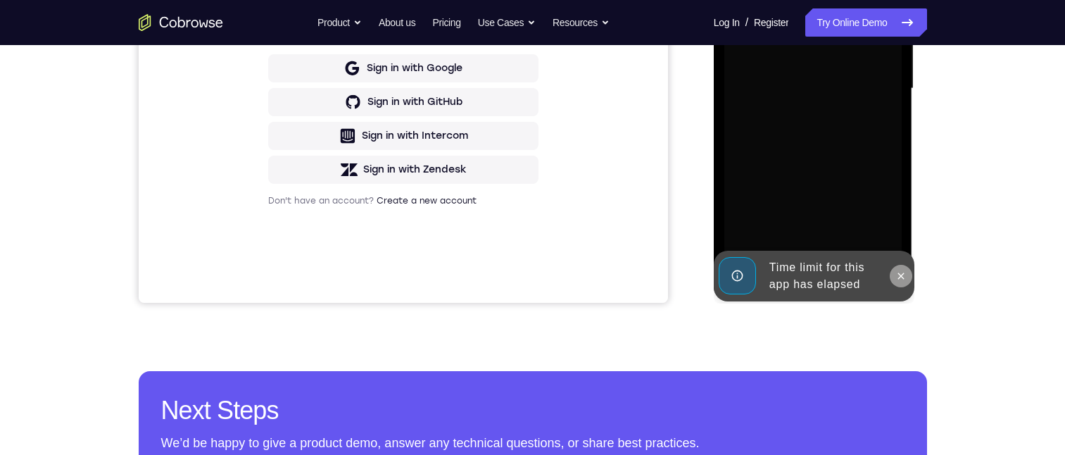
click at [901, 105] on icon at bounding box center [900, 275] width 11 height 11
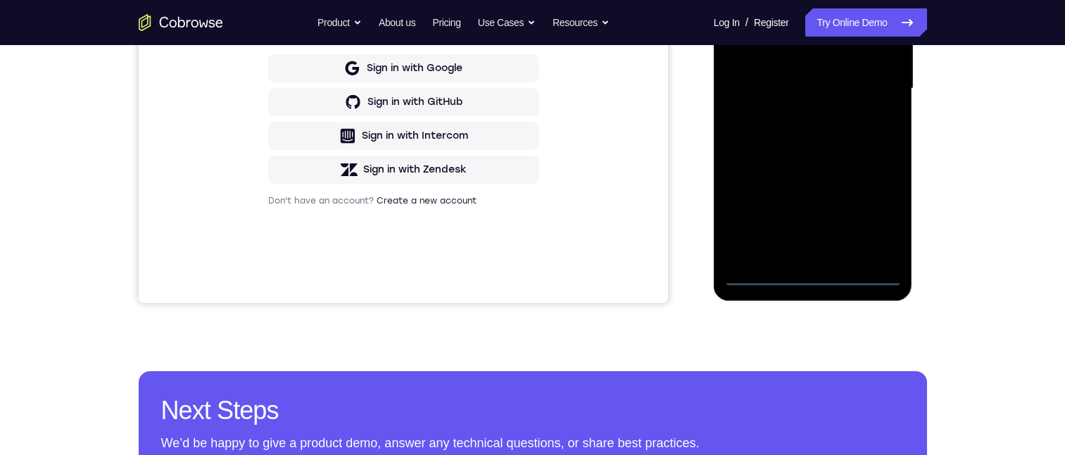
click at [815, 105] on div at bounding box center [812, 89] width 177 height 394
click at [875, 105] on div at bounding box center [812, 89] width 177 height 394
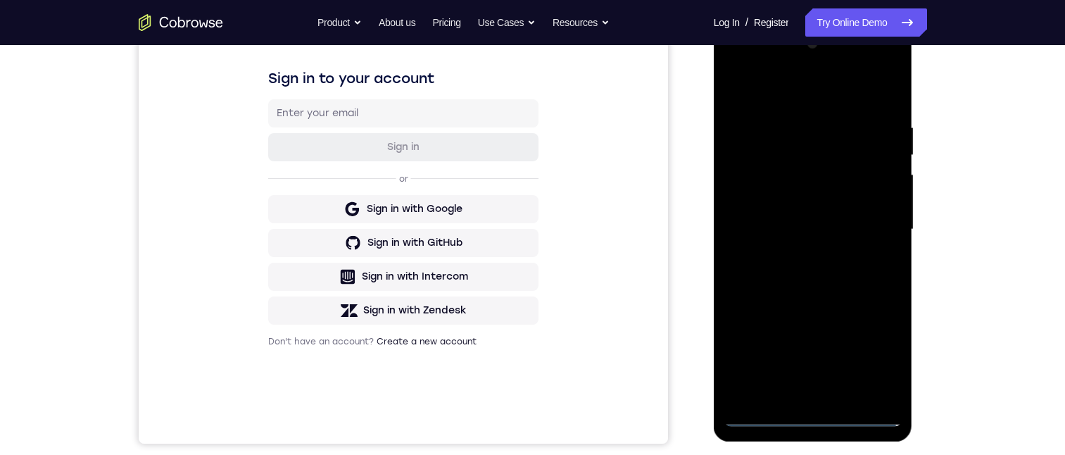
click at [741, 67] on div at bounding box center [812, 229] width 177 height 394
click at [793, 105] on div at bounding box center [812, 229] width 177 height 394
click at [753, 105] on div at bounding box center [812, 229] width 177 height 394
click at [819, 105] on div at bounding box center [812, 229] width 177 height 394
drag, startPoint x: 867, startPoint y: 210, endPoint x: 879, endPoint y: 175, distance: 37.4
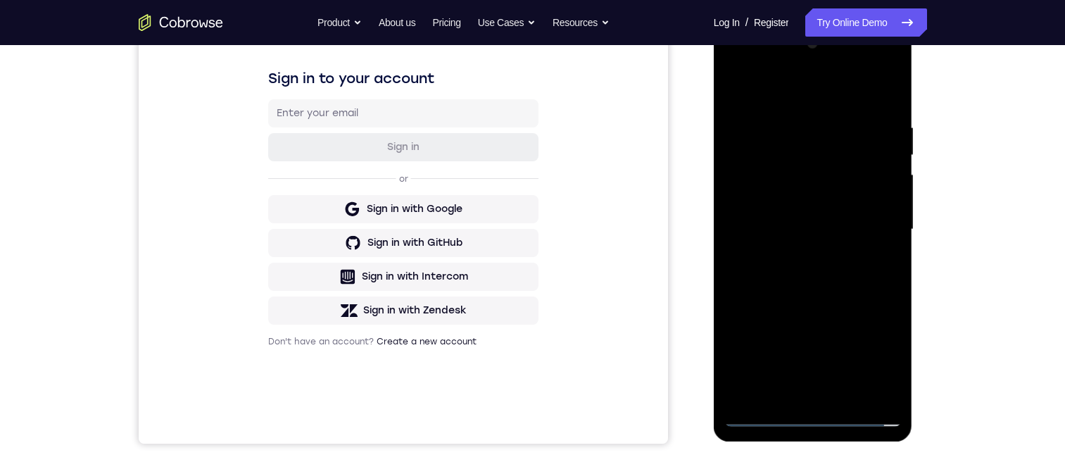
click at [862, 105] on div at bounding box center [812, 229] width 177 height 394
drag, startPoint x: 829, startPoint y: 169, endPoint x: 833, endPoint y: 149, distance: 21.0
click at [828, 105] on div at bounding box center [812, 229] width 177 height 394
drag, startPoint x: 862, startPoint y: 312, endPoint x: 865, endPoint y: 210, distance: 101.4
click at [862, 105] on div at bounding box center [812, 229] width 177 height 394
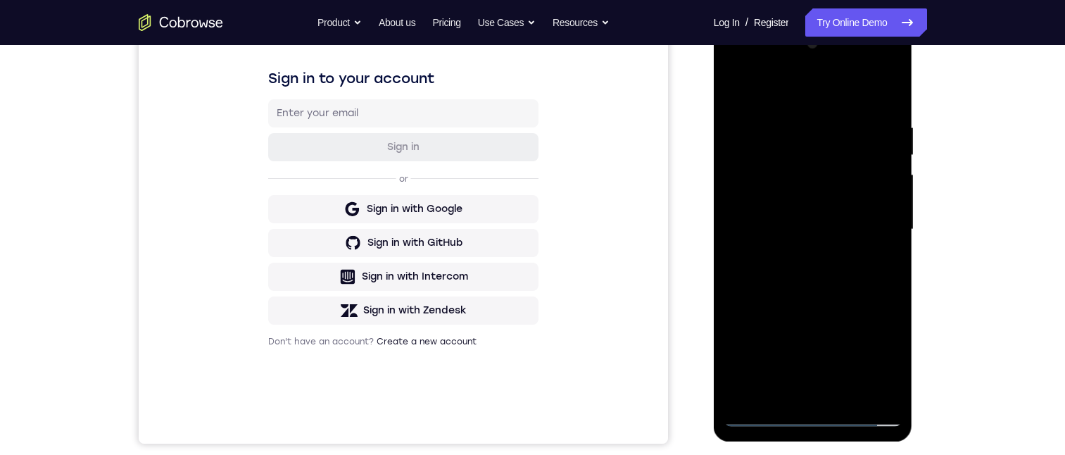
click at [869, 105] on div at bounding box center [812, 229] width 177 height 394
drag, startPoint x: 832, startPoint y: 317, endPoint x: 831, endPoint y: 247, distance: 70.4
click at [831, 105] on div at bounding box center [812, 229] width 177 height 394
drag, startPoint x: 861, startPoint y: 360, endPoint x: 859, endPoint y: 171, distance: 188.7
click at [856, 105] on div at bounding box center [812, 229] width 177 height 394
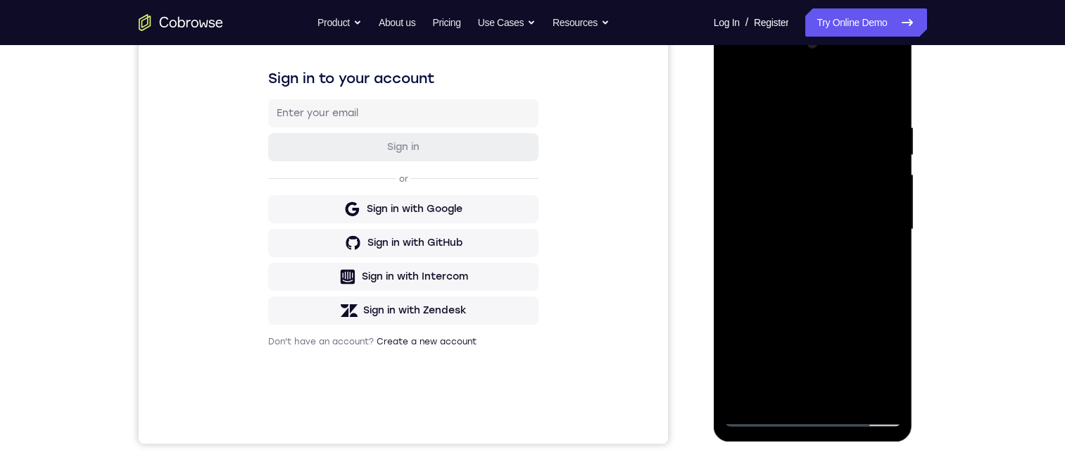
click at [755, 105] on div at bounding box center [812, 229] width 177 height 394
drag, startPoint x: 841, startPoint y: 368, endPoint x: 861, endPoint y: 256, distance: 114.3
click at [860, 105] on div at bounding box center [812, 229] width 177 height 394
click at [881, 105] on div at bounding box center [812, 229] width 177 height 394
click at [817, 105] on div at bounding box center [812, 229] width 177 height 394
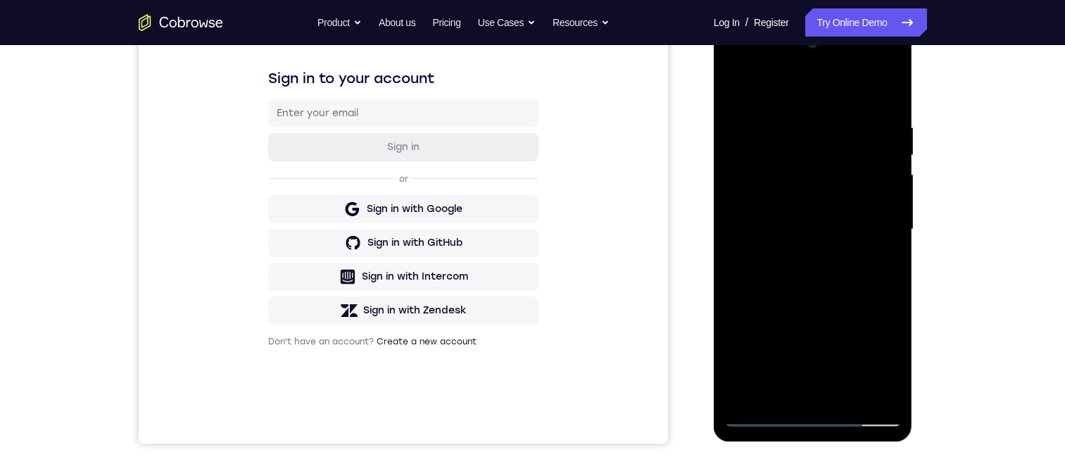
click at [883, 105] on div at bounding box center [812, 229] width 177 height 394
click at [873, 105] on div at bounding box center [812, 229] width 177 height 394
click at [839, 105] on div at bounding box center [812, 229] width 177 height 394
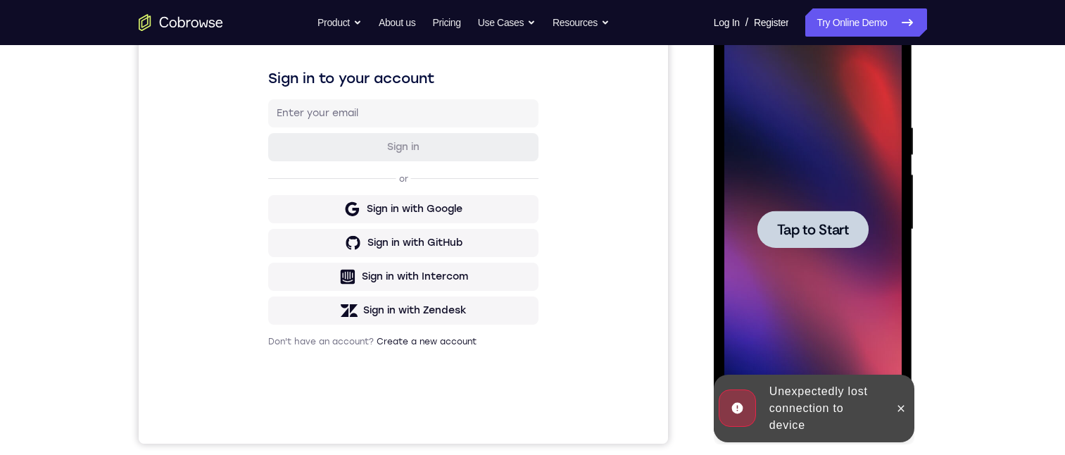
click at [819, 105] on span "Tap to Start" at bounding box center [813, 229] width 72 height 14
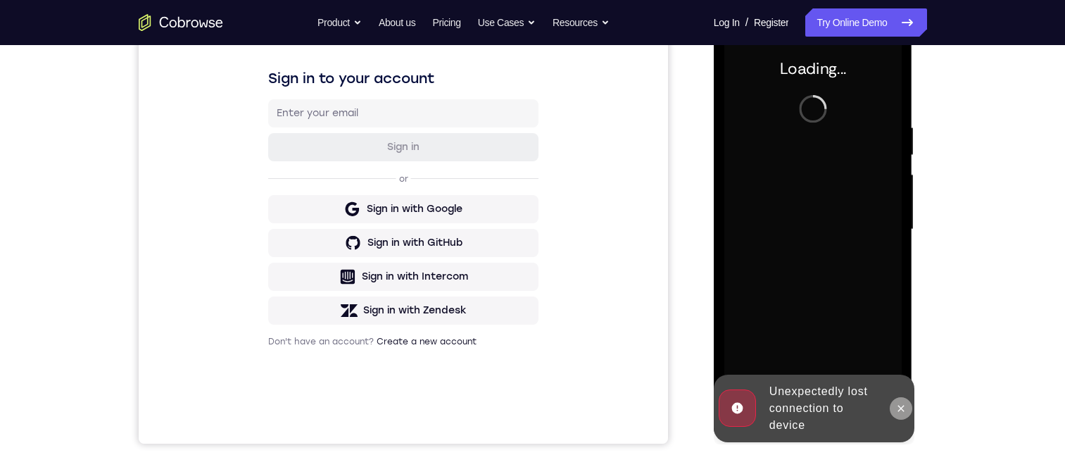
click at [900, 105] on icon at bounding box center [900, 408] width 11 height 11
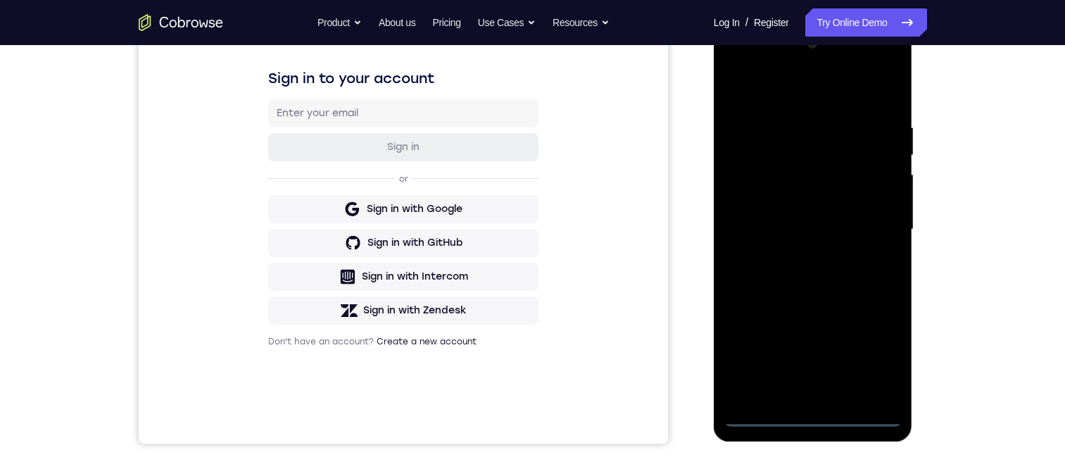
click at [814, 105] on div at bounding box center [812, 229] width 177 height 394
click at [873, 105] on div at bounding box center [812, 229] width 177 height 394
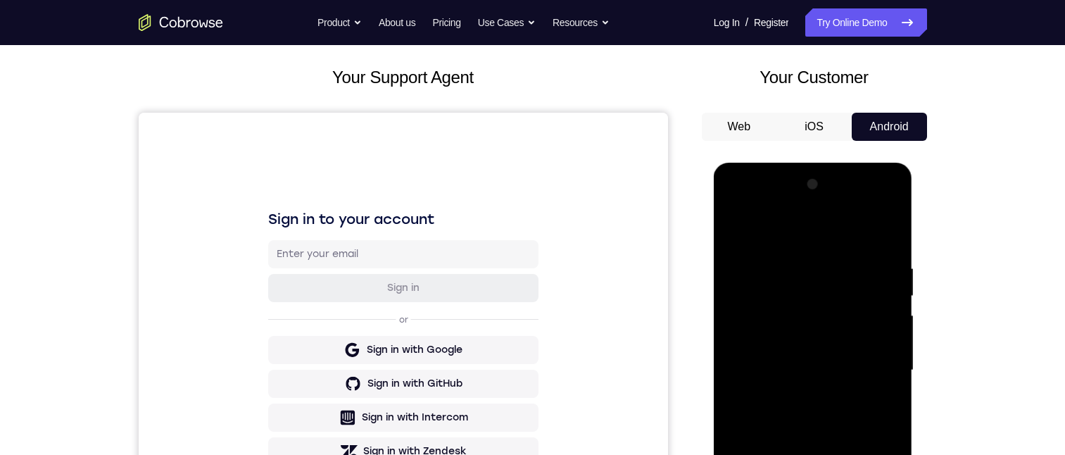
click at [754, 105] on div at bounding box center [812, 370] width 177 height 394
click at [777, 105] on div at bounding box center [812, 370] width 177 height 394
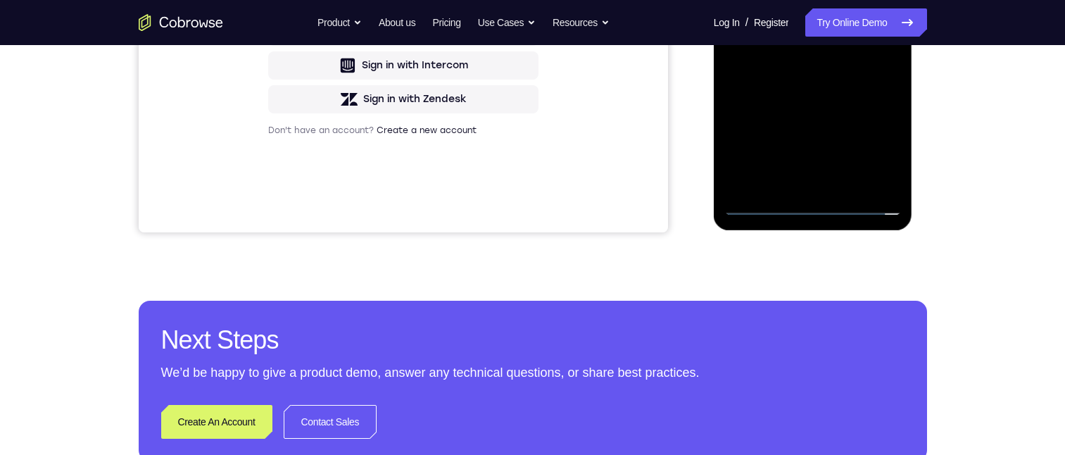
scroll to position [282, 0]
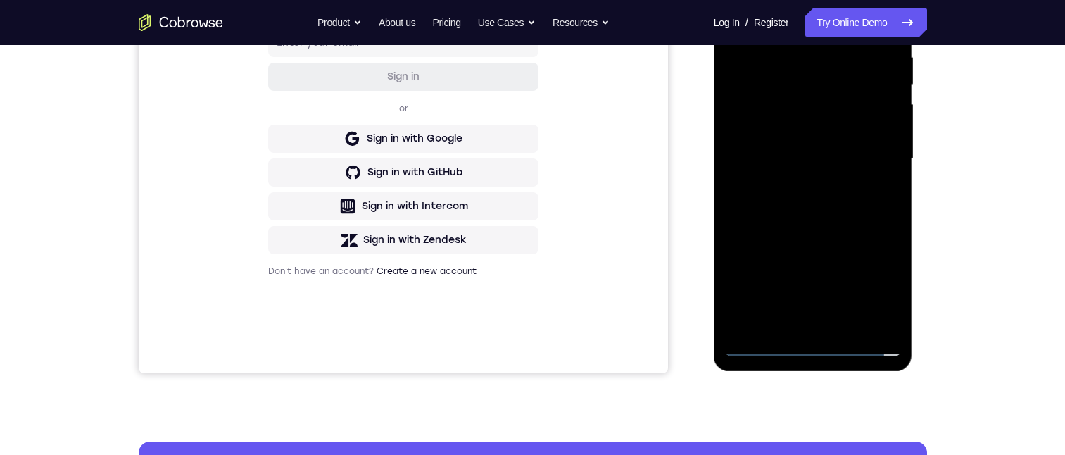
click at [786, 63] on div at bounding box center [812, 159] width 177 height 394
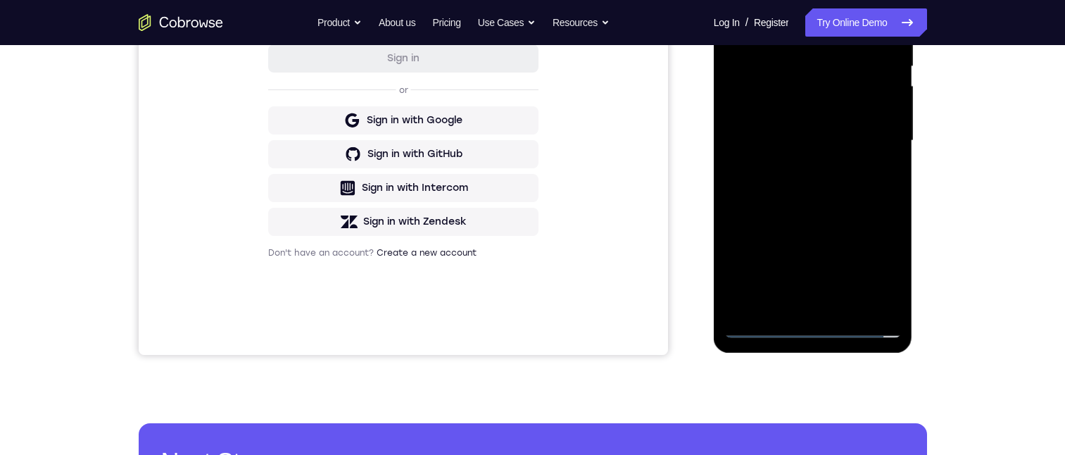
scroll to position [422, 0]
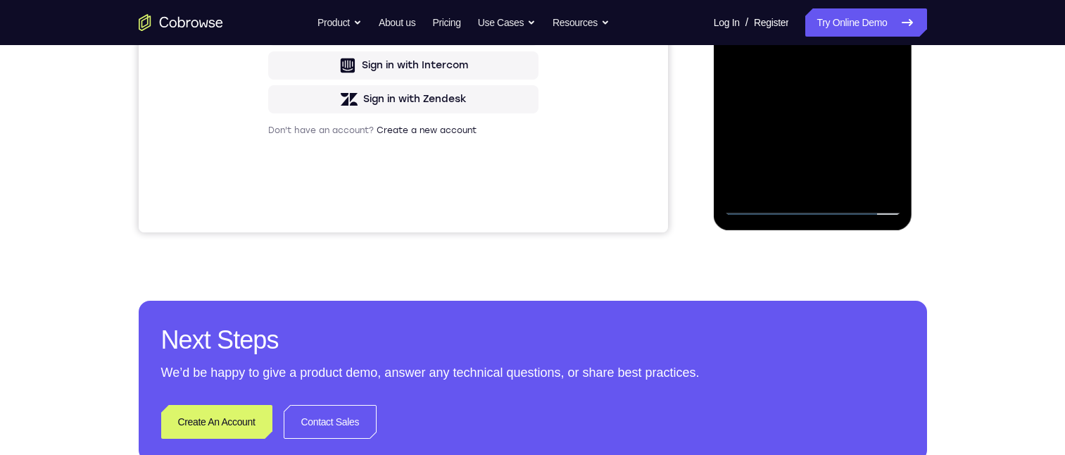
click at [762, 105] on div at bounding box center [812, 18] width 177 height 394
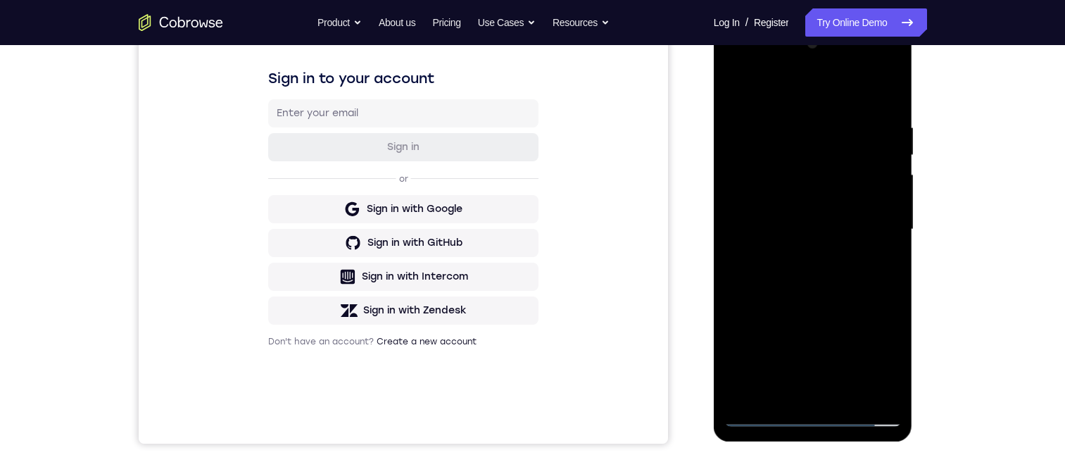
click at [759, 105] on div at bounding box center [812, 229] width 177 height 394
click at [817, 105] on div at bounding box center [812, 229] width 177 height 394
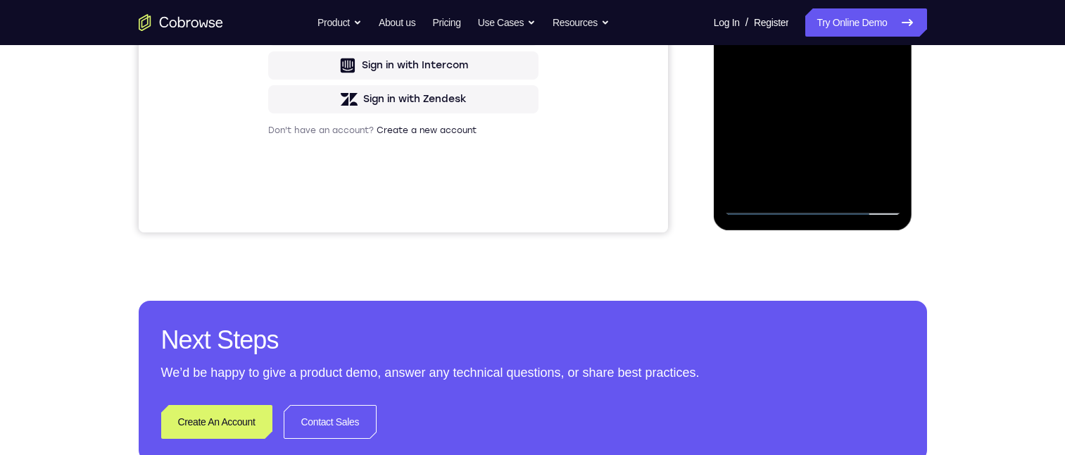
drag, startPoint x: 866, startPoint y: 155, endPoint x: 874, endPoint y: 106, distance: 49.9
click at [872, 105] on div at bounding box center [812, 18] width 177 height 394
drag, startPoint x: 855, startPoint y: 163, endPoint x: 855, endPoint y: 112, distance: 50.7
click at [855, 105] on div at bounding box center [812, 18] width 177 height 394
drag, startPoint x: 855, startPoint y: 180, endPoint x: 862, endPoint y: 119, distance: 61.6
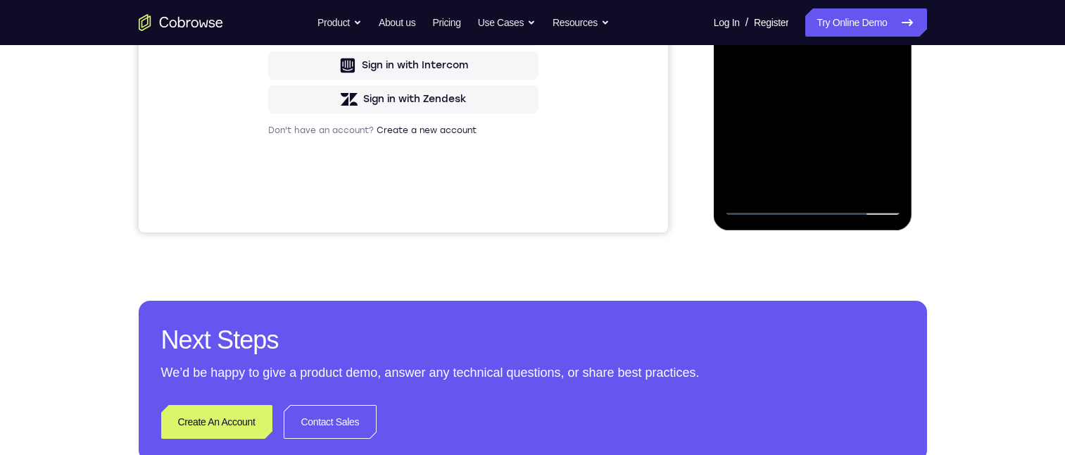
click at [861, 105] on div at bounding box center [812, 18] width 177 height 394
drag, startPoint x: 844, startPoint y: 154, endPoint x: 849, endPoint y: 115, distance: 39.7
click at [848, 105] on div at bounding box center [812, 18] width 177 height 394
drag, startPoint x: 862, startPoint y: 168, endPoint x: 872, endPoint y: 97, distance: 71.1
click at [873, 94] on div at bounding box center [812, 18] width 177 height 394
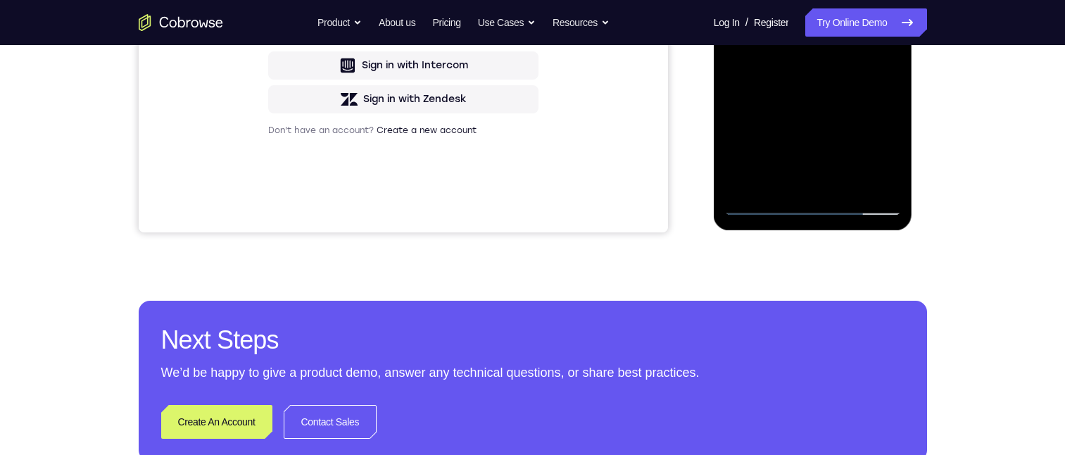
drag, startPoint x: 857, startPoint y: 172, endPoint x: 862, endPoint y: 126, distance: 46.1
click at [862, 105] on div at bounding box center [812, 18] width 177 height 394
drag, startPoint x: 868, startPoint y: 157, endPoint x: 869, endPoint y: 117, distance: 40.2
click at [869, 105] on div at bounding box center [812, 18] width 177 height 394
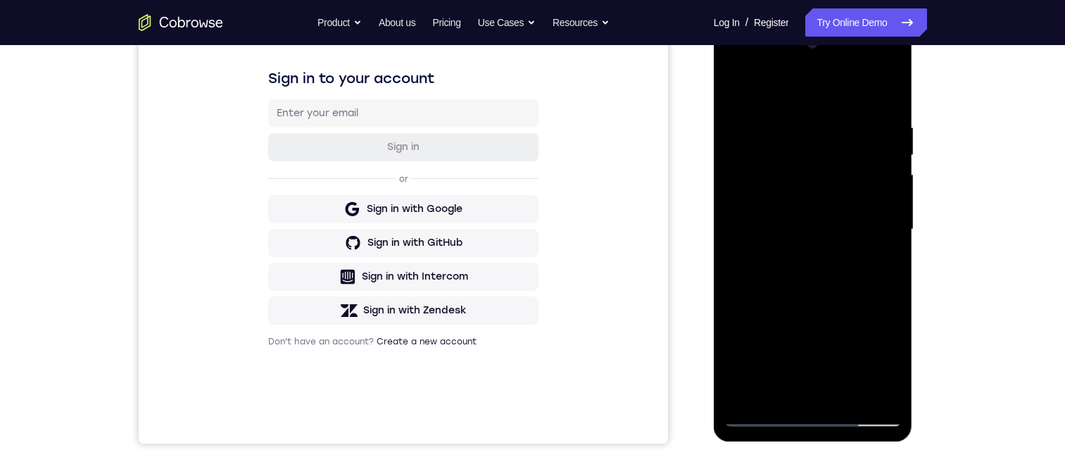
drag, startPoint x: 868, startPoint y: 356, endPoint x: 868, endPoint y: 236, distance: 120.4
click at [868, 105] on div at bounding box center [812, 229] width 177 height 394
drag, startPoint x: 858, startPoint y: 154, endPoint x: 850, endPoint y: 358, distance: 203.6
click at [850, 105] on div at bounding box center [812, 229] width 177 height 394
drag, startPoint x: 855, startPoint y: 201, endPoint x: 840, endPoint y: 323, distance: 122.7
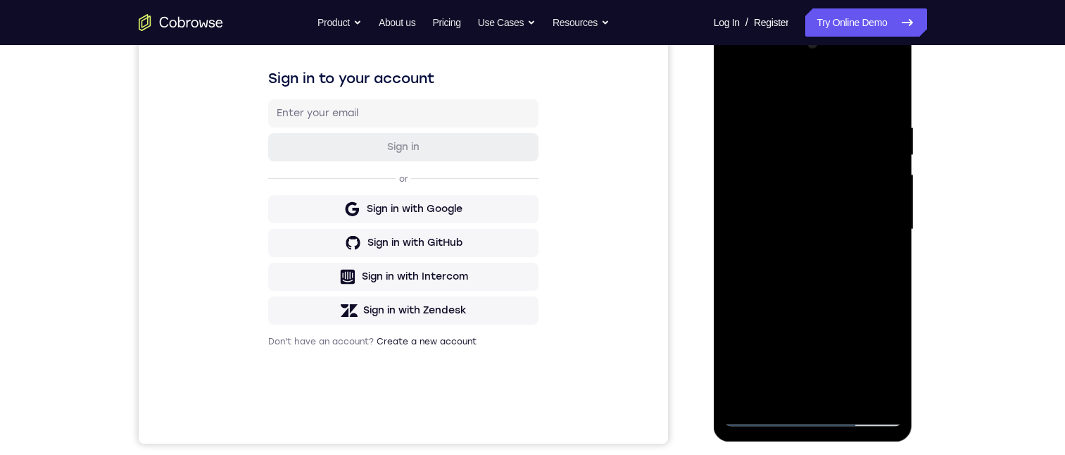
click at [836, 105] on div at bounding box center [812, 229] width 177 height 394
click at [766, 105] on div at bounding box center [812, 229] width 177 height 394
click at [879, 105] on div at bounding box center [812, 229] width 177 height 394
click at [888, 105] on div at bounding box center [812, 229] width 177 height 394
drag, startPoint x: 867, startPoint y: 337, endPoint x: 859, endPoint y: 275, distance: 62.5
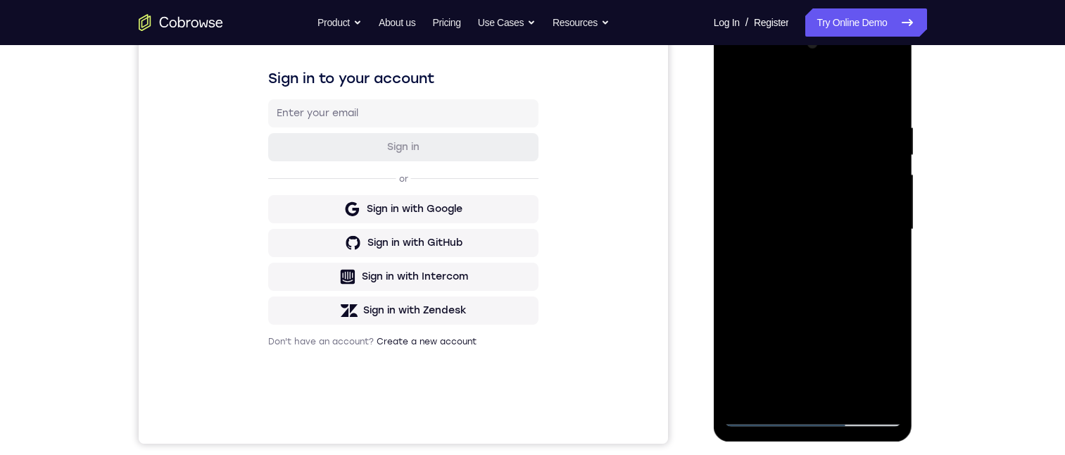
click at [859, 105] on div at bounding box center [812, 229] width 177 height 394
drag, startPoint x: 843, startPoint y: 304, endPoint x: 844, endPoint y: 271, distance: 33.1
click at [843, 105] on div at bounding box center [812, 229] width 177 height 394
drag, startPoint x: 860, startPoint y: 357, endPoint x: 867, endPoint y: 230, distance: 126.9
click at [867, 105] on div at bounding box center [812, 229] width 177 height 394
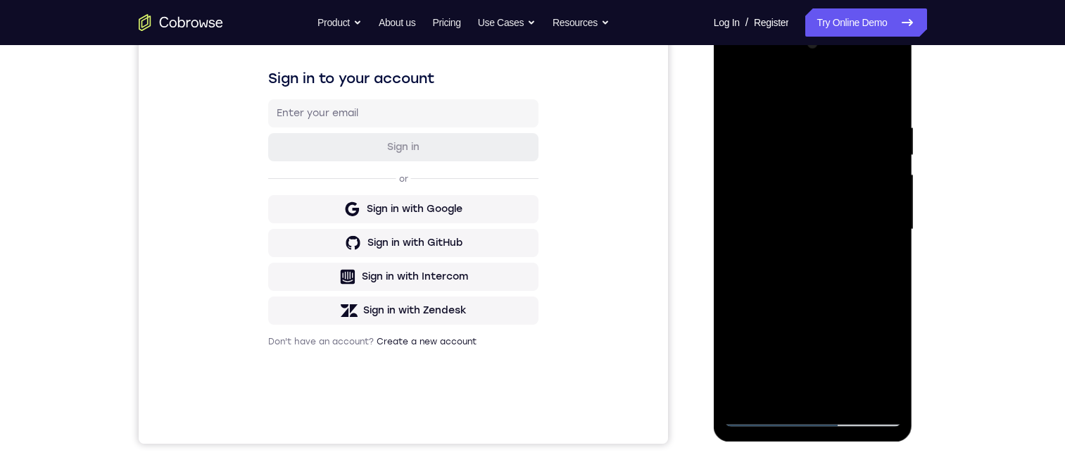
click at [778, 105] on div at bounding box center [812, 229] width 177 height 394
click at [888, 105] on div at bounding box center [812, 229] width 177 height 394
drag, startPoint x: 858, startPoint y: 350, endPoint x: 842, endPoint y: 220, distance: 130.5
click at [842, 105] on div at bounding box center [812, 229] width 177 height 394
drag, startPoint x: 856, startPoint y: 354, endPoint x: 848, endPoint y: 253, distance: 101.0
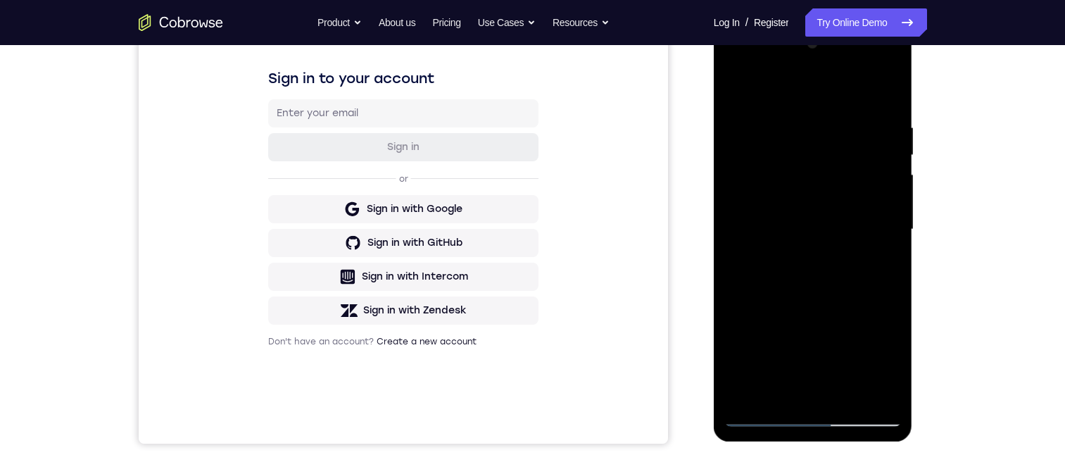
click at [848, 105] on div at bounding box center [812, 229] width 177 height 394
drag, startPoint x: 848, startPoint y: 342, endPoint x: 845, endPoint y: 223, distance: 119.0
click at [843, 105] on div at bounding box center [812, 229] width 177 height 394
click at [760, 105] on div at bounding box center [812, 229] width 177 height 394
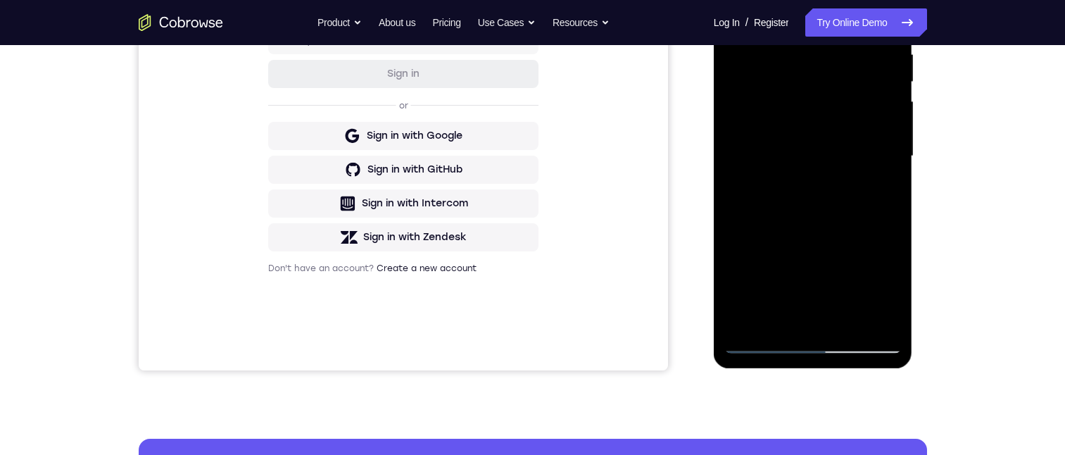
scroll to position [282, 0]
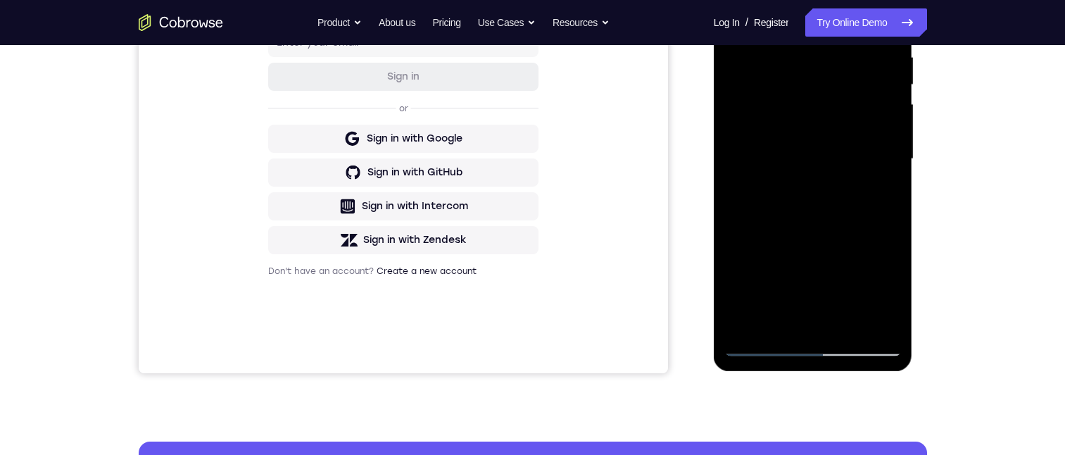
click at [769, 105] on div at bounding box center [812, 159] width 177 height 394
click at [868, 105] on div at bounding box center [812, 159] width 177 height 394
click at [806, 105] on div at bounding box center [812, 159] width 177 height 394
